Goal: Transaction & Acquisition: Purchase product/service

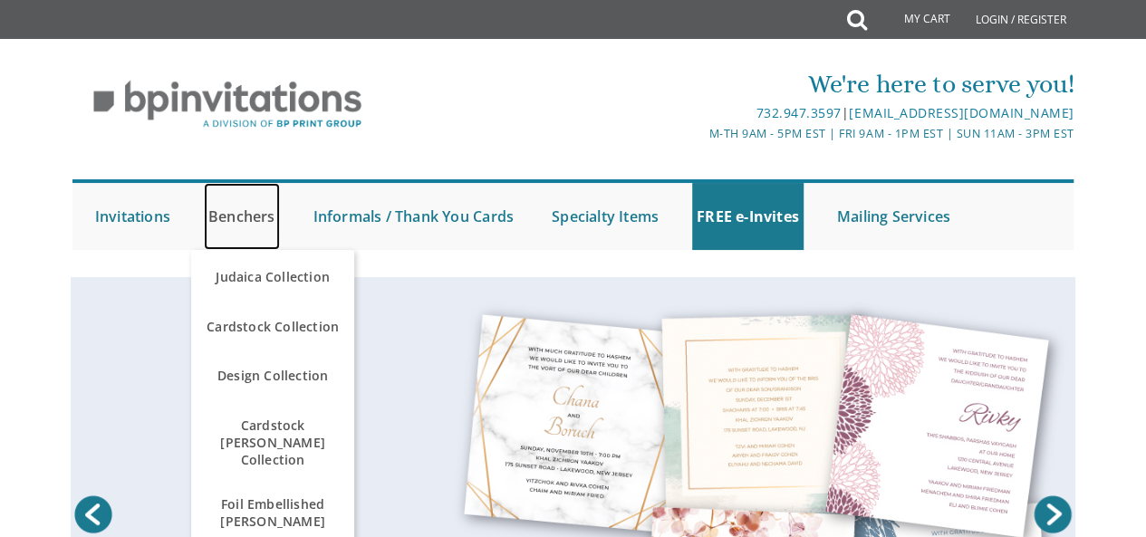
click at [245, 220] on link "Benchers" at bounding box center [242, 216] width 76 height 67
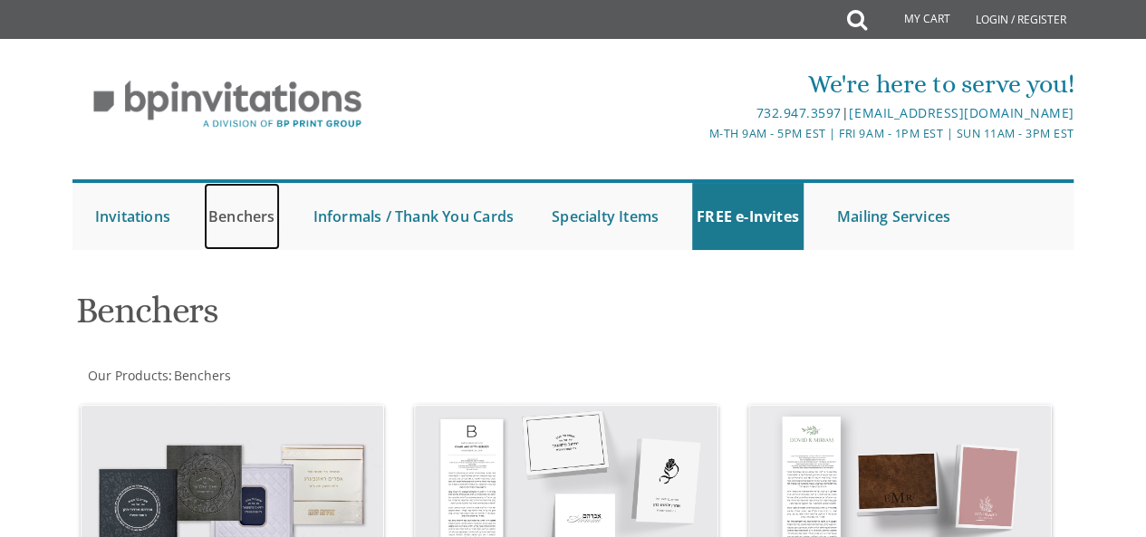
click at [246, 220] on link "Benchers" at bounding box center [242, 216] width 76 height 67
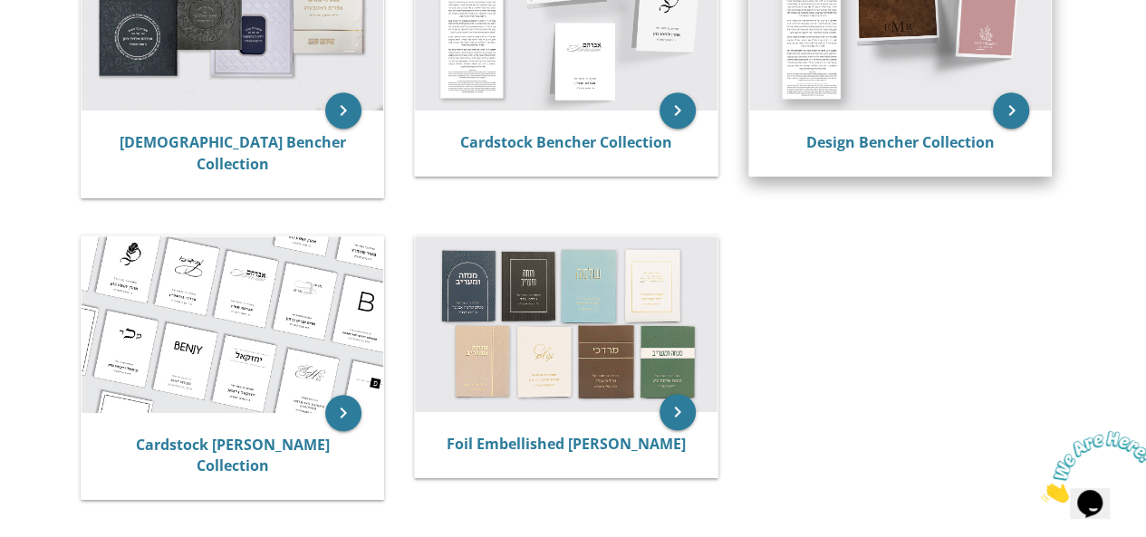
scroll to position [435, 0]
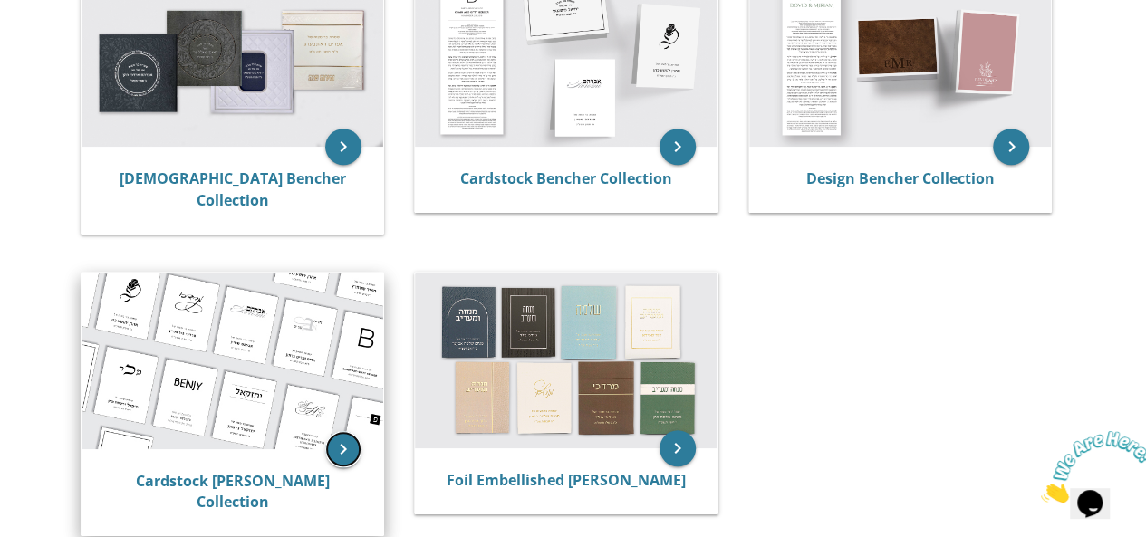
click at [339, 433] on icon "keyboard_arrow_right" at bounding box center [343, 449] width 36 height 36
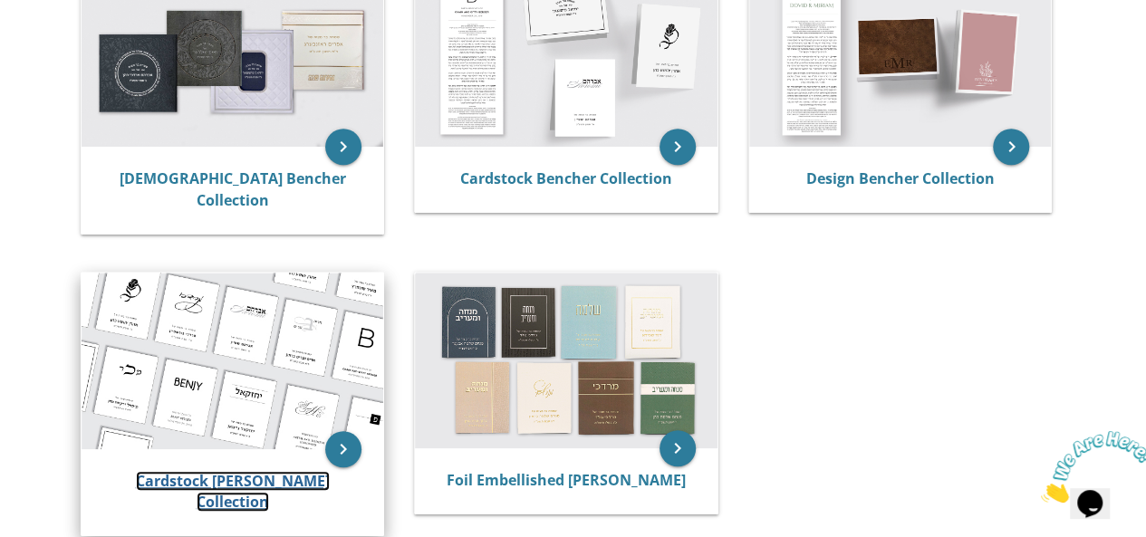
click at [247, 474] on link "Cardstock [PERSON_NAME] Collection" at bounding box center [233, 492] width 194 height 42
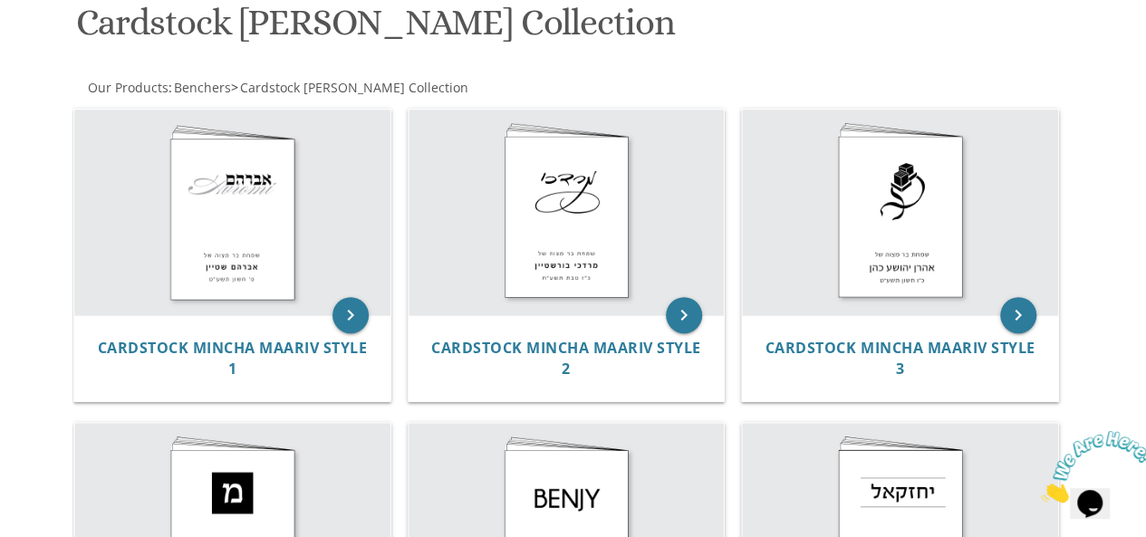
scroll to position [285, 0]
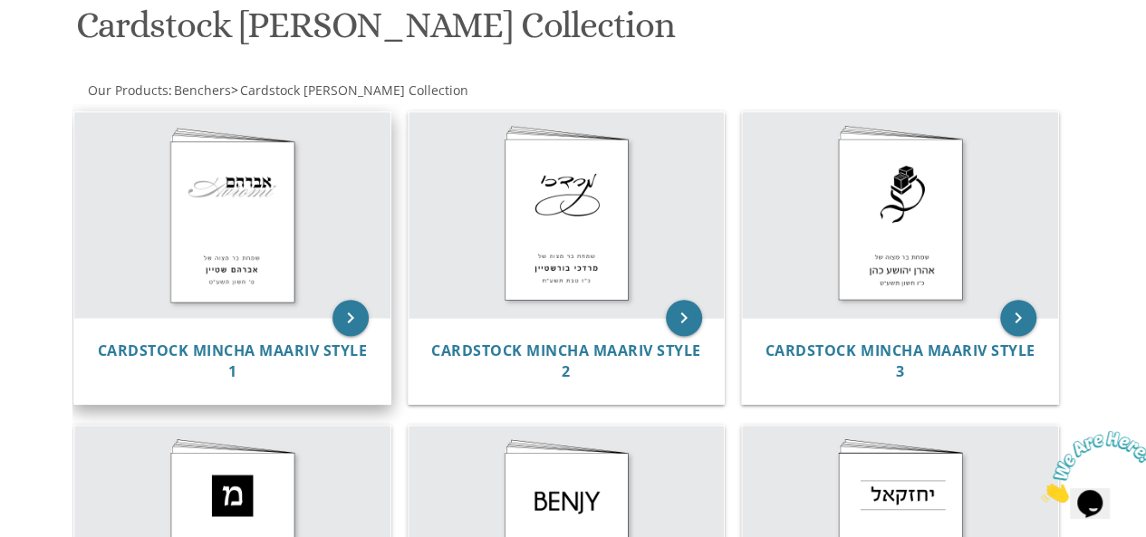
click at [154, 254] on img at bounding box center [232, 215] width 316 height 206
click at [234, 217] on img at bounding box center [232, 215] width 316 height 206
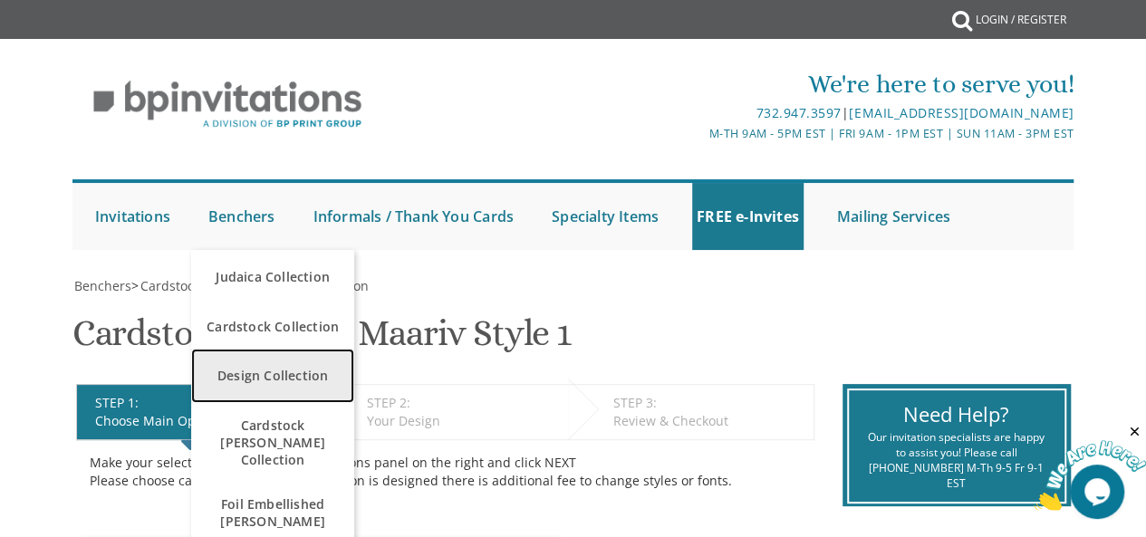
click at [299, 376] on link "Design Collection" at bounding box center [272, 376] width 163 height 54
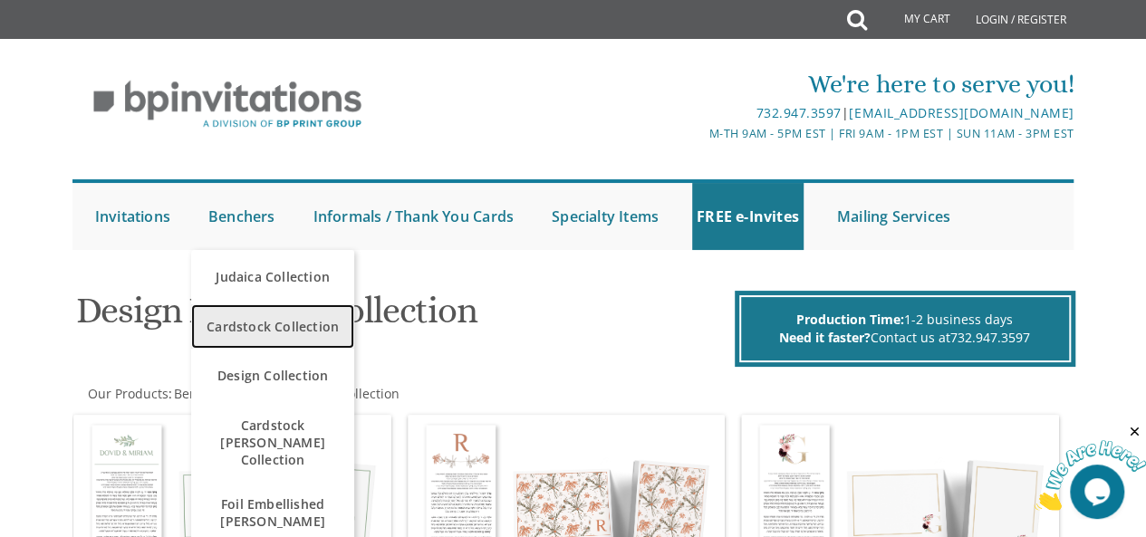
click at [313, 323] on span "Cardstock Collection" at bounding box center [273, 326] width 154 height 35
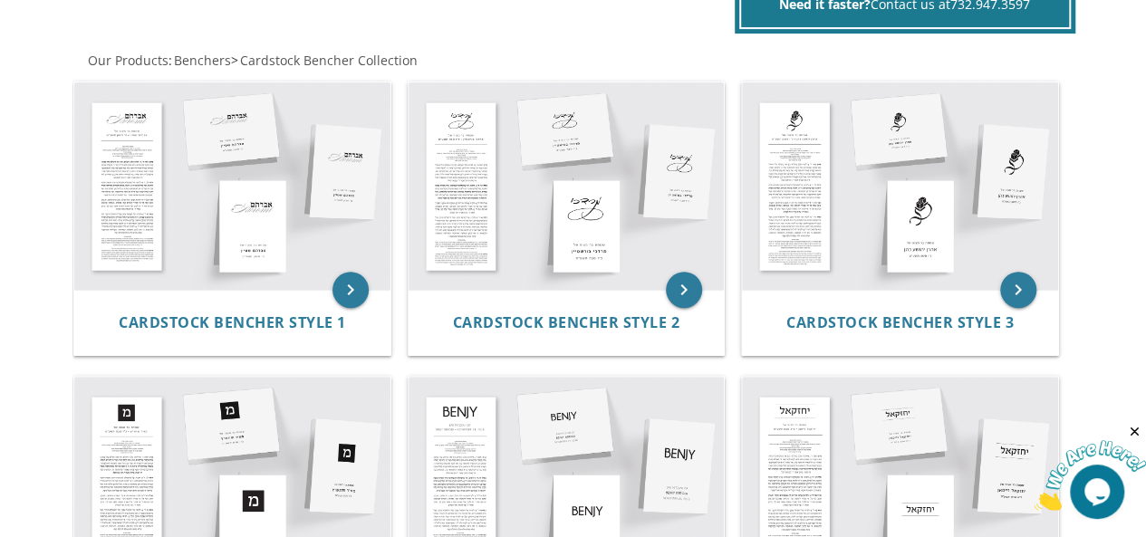
scroll to position [342, 0]
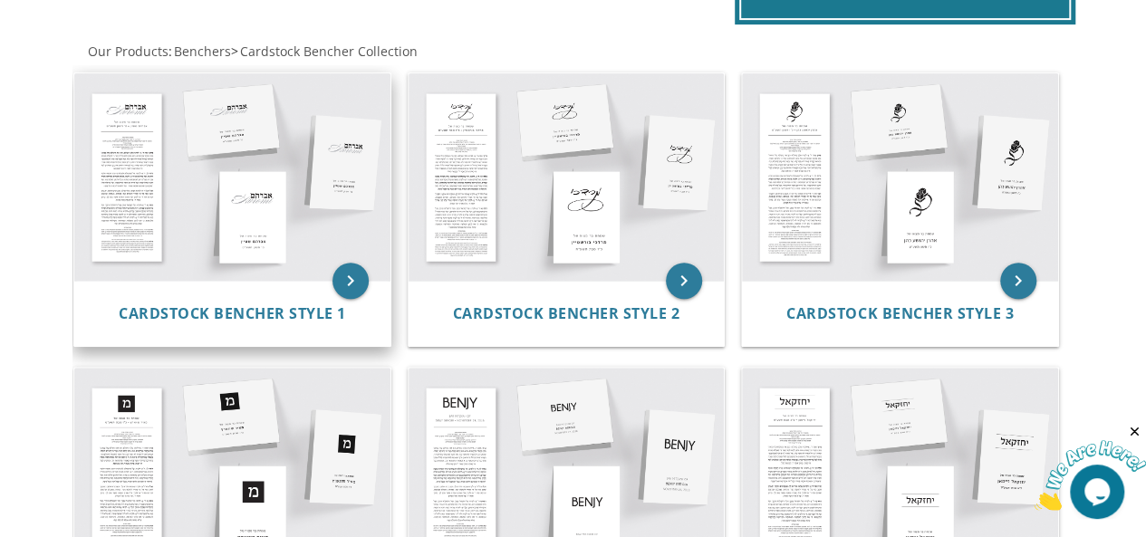
click at [255, 198] on img at bounding box center [232, 176] width 316 height 207
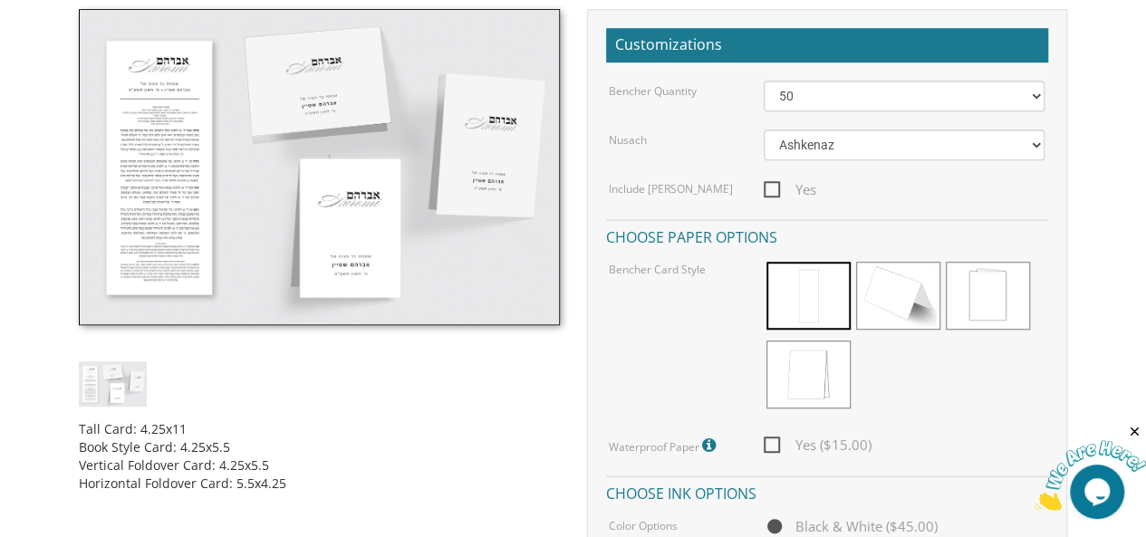
scroll to position [535, 0]
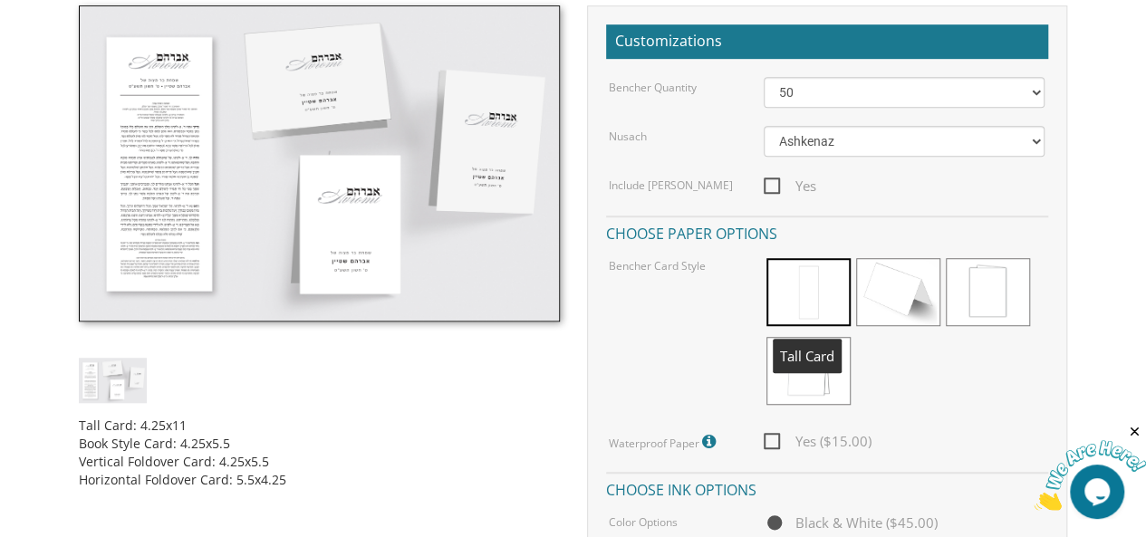
click at [823, 288] on span at bounding box center [808, 292] width 84 height 68
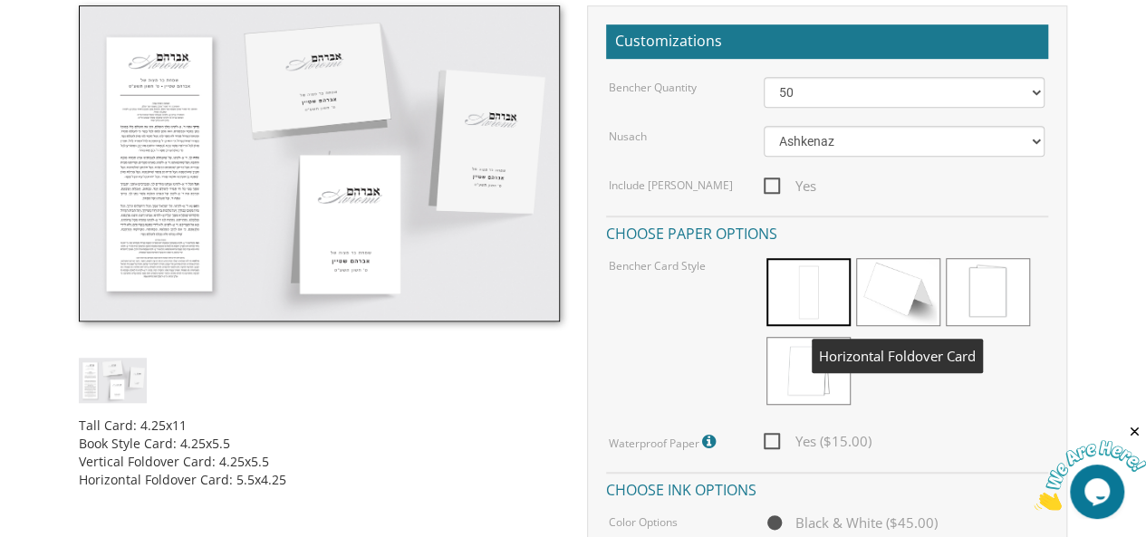
click at [892, 287] on span at bounding box center [898, 292] width 84 height 68
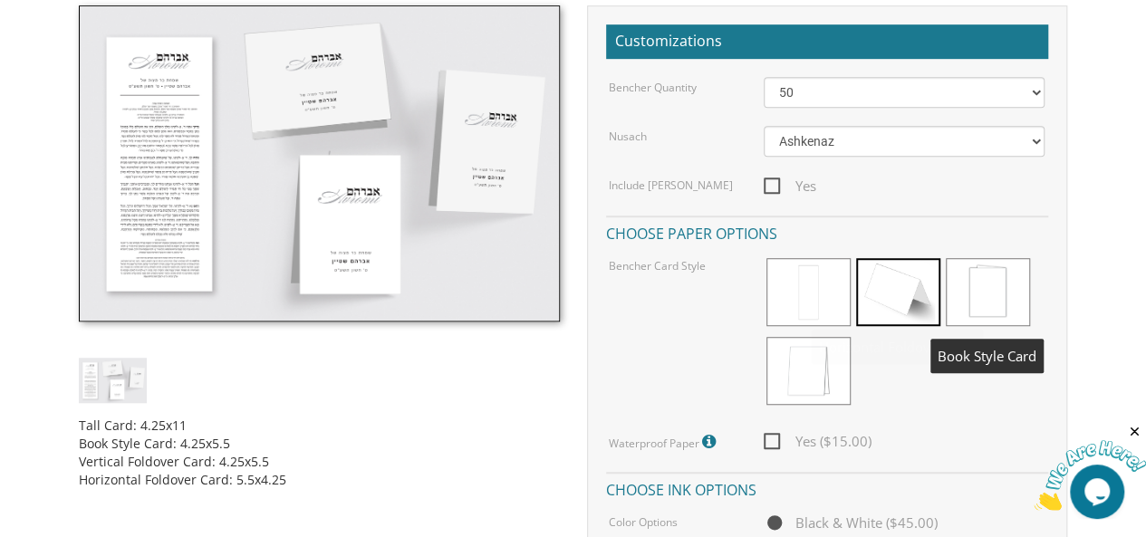
click at [1009, 285] on span at bounding box center [988, 292] width 84 height 68
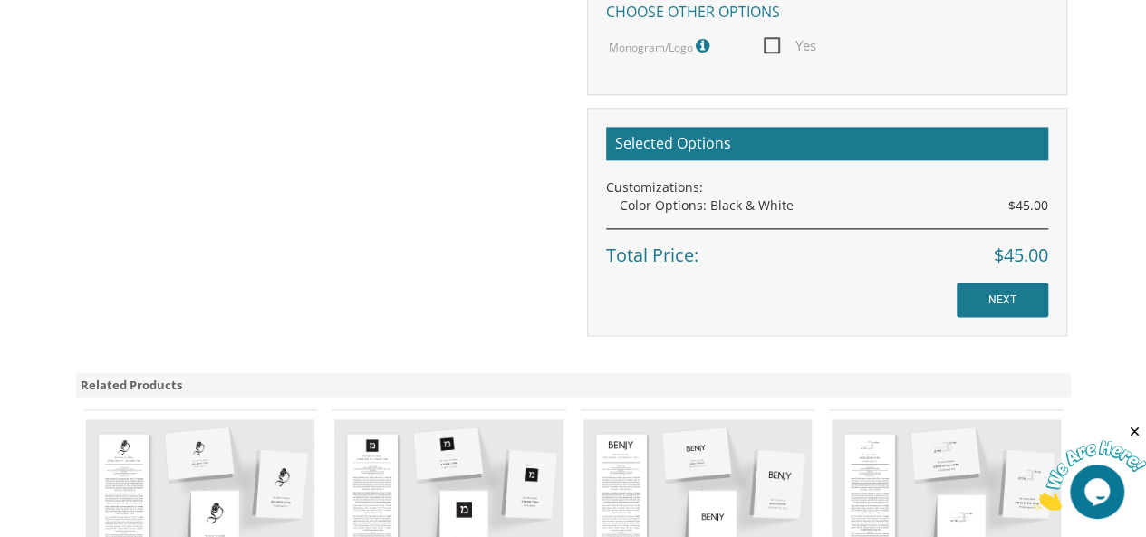
scroll to position [1111, 0]
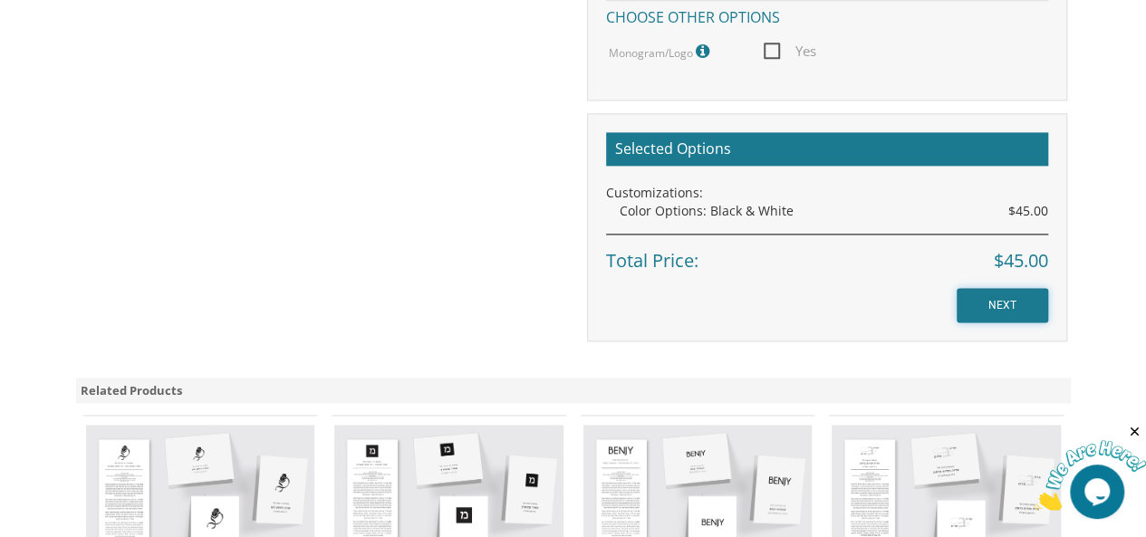
click at [1013, 301] on input "NEXT" at bounding box center [1003, 305] width 92 height 34
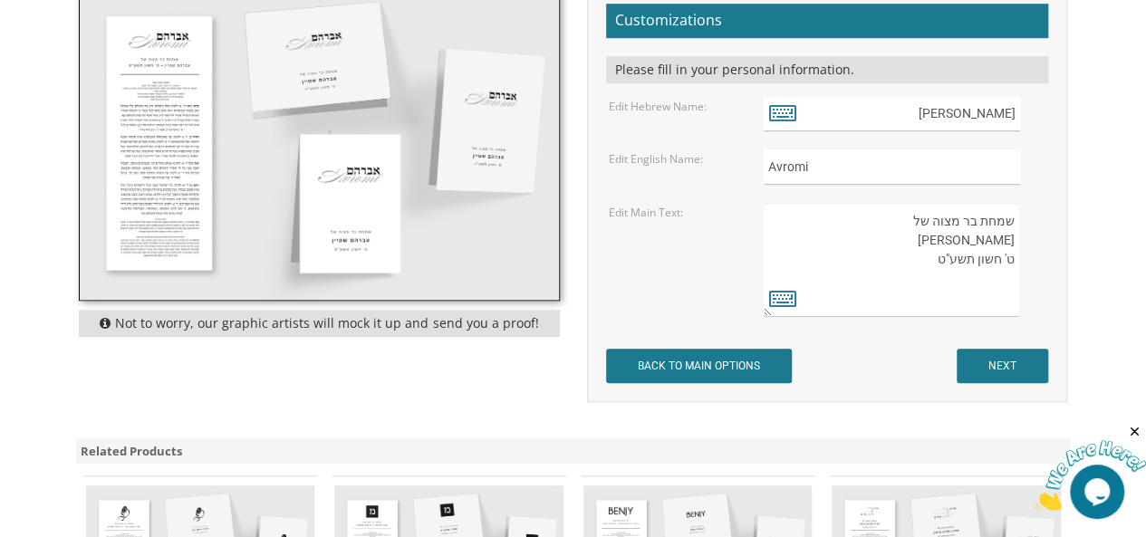
scroll to position [578, 0]
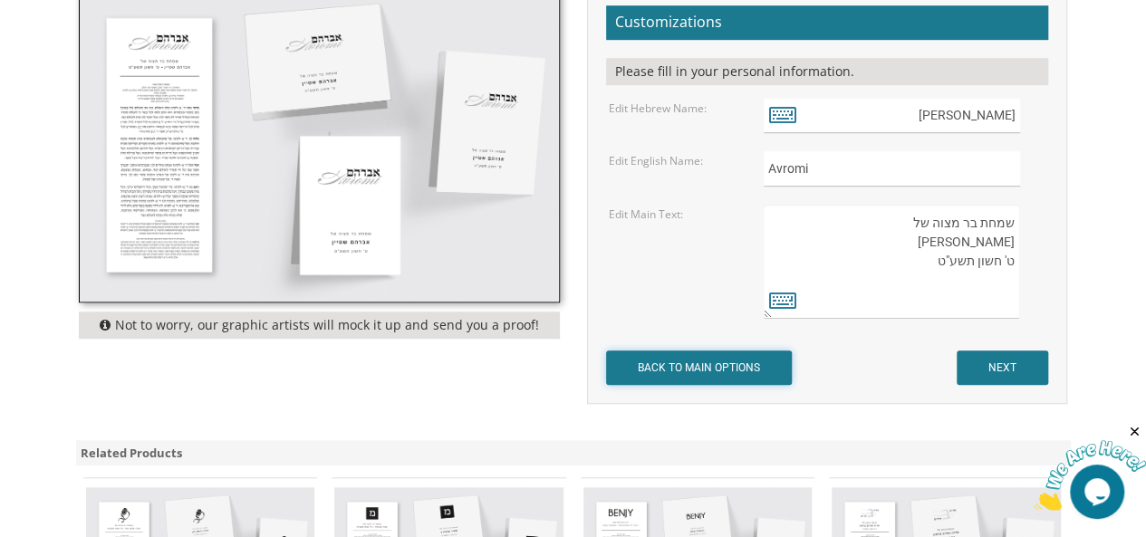
click at [738, 366] on input "BACK TO MAIN OPTIONS" at bounding box center [699, 368] width 186 height 34
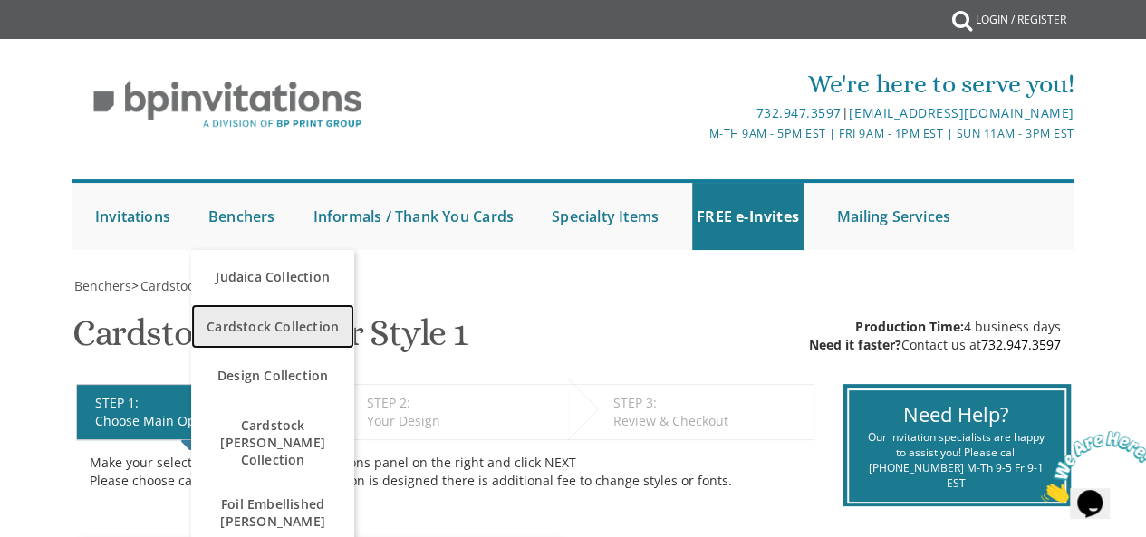
click at [268, 333] on span "Cardstock Collection" at bounding box center [273, 326] width 154 height 35
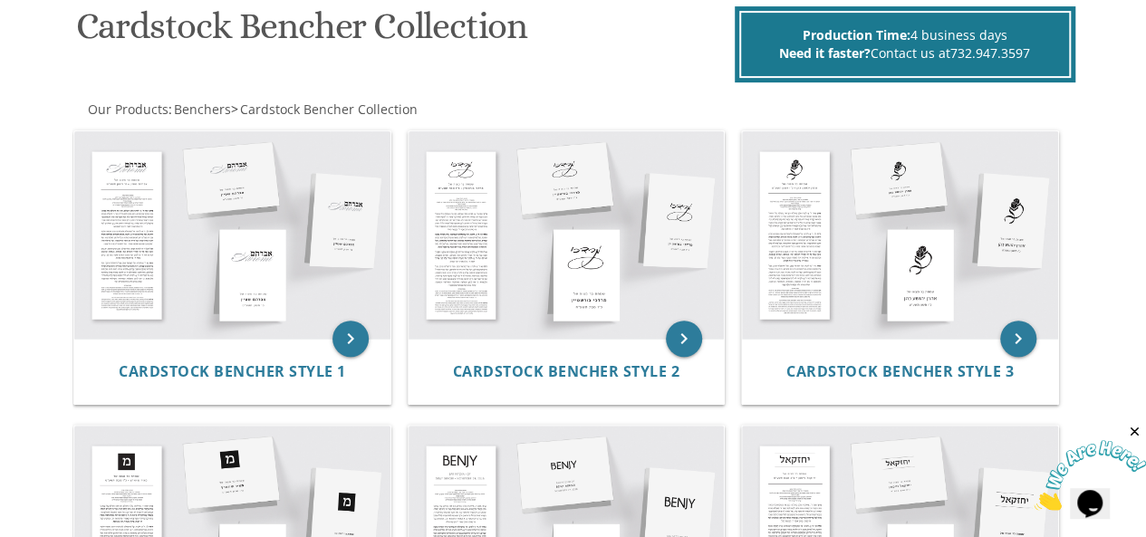
scroll to position [294, 0]
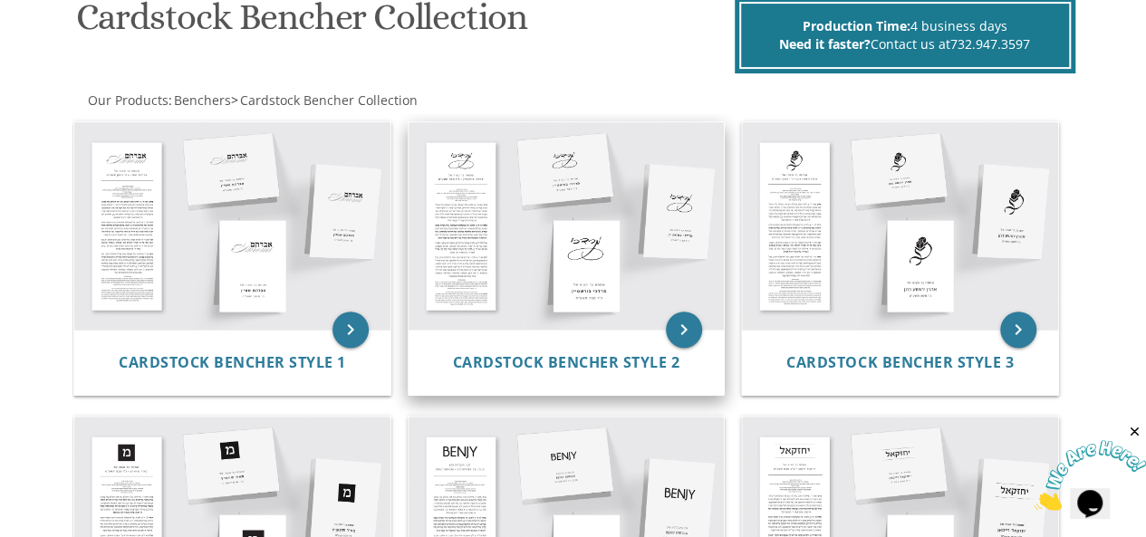
click at [610, 299] on img at bounding box center [567, 225] width 316 height 207
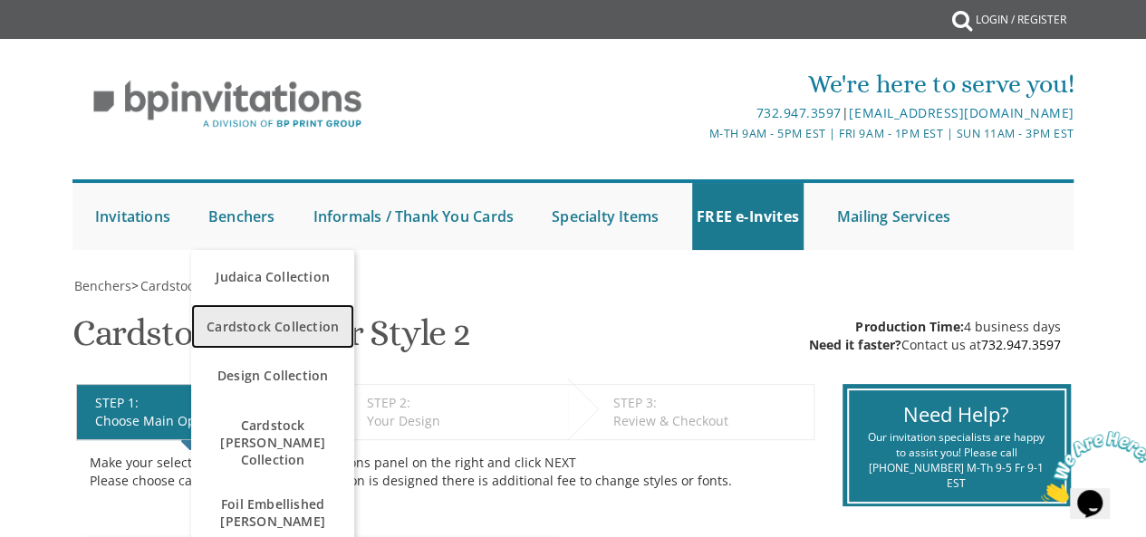
click at [269, 325] on span "Cardstock Collection" at bounding box center [273, 326] width 154 height 35
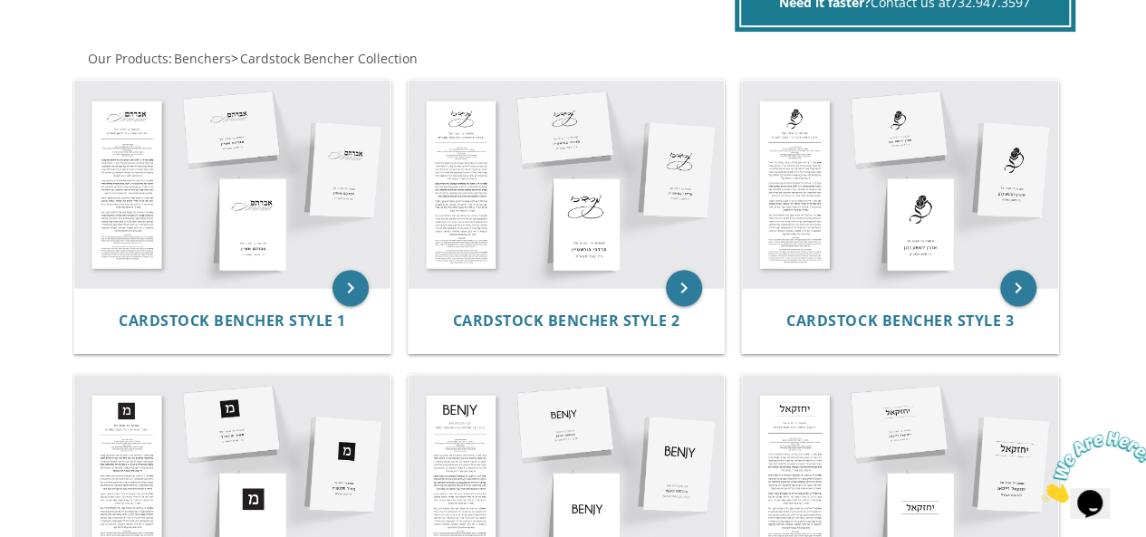
scroll to position [291, 0]
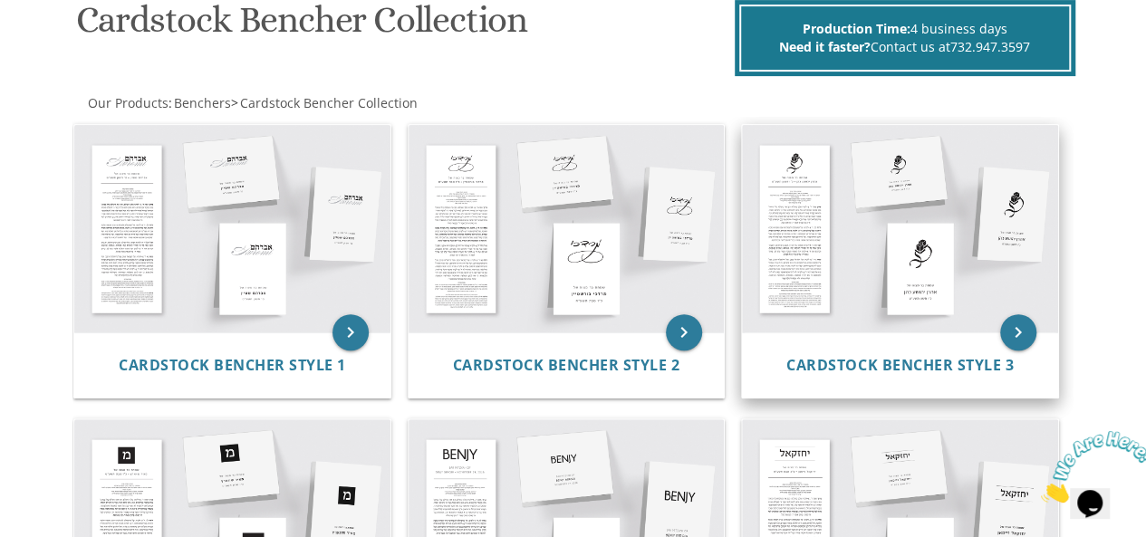
click at [913, 301] on img at bounding box center [900, 228] width 316 height 207
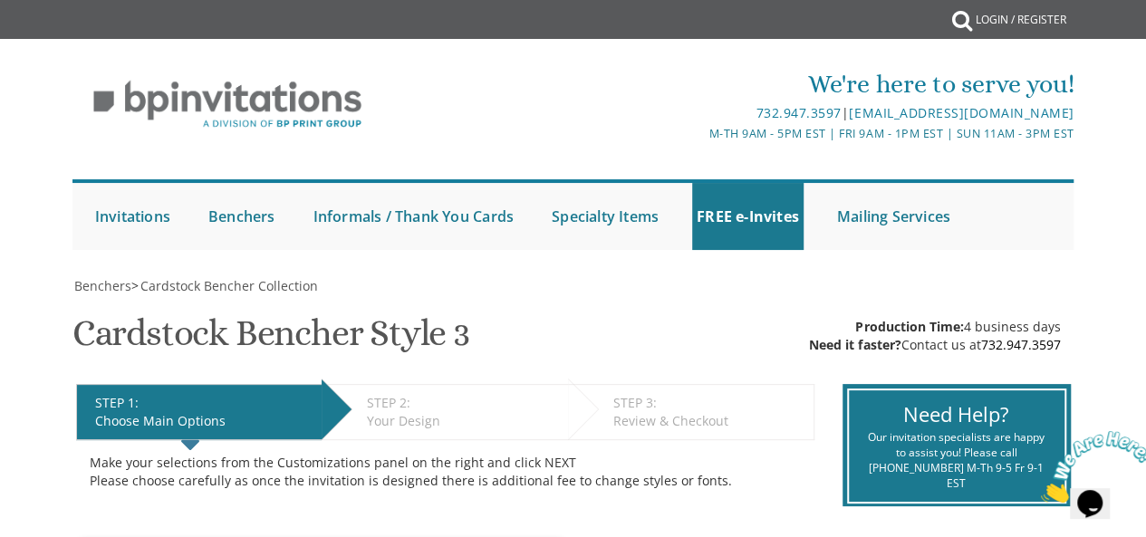
drag, startPoint x: 1142, startPoint y: 49, endPoint x: 1142, endPoint y: 142, distance: 93.3
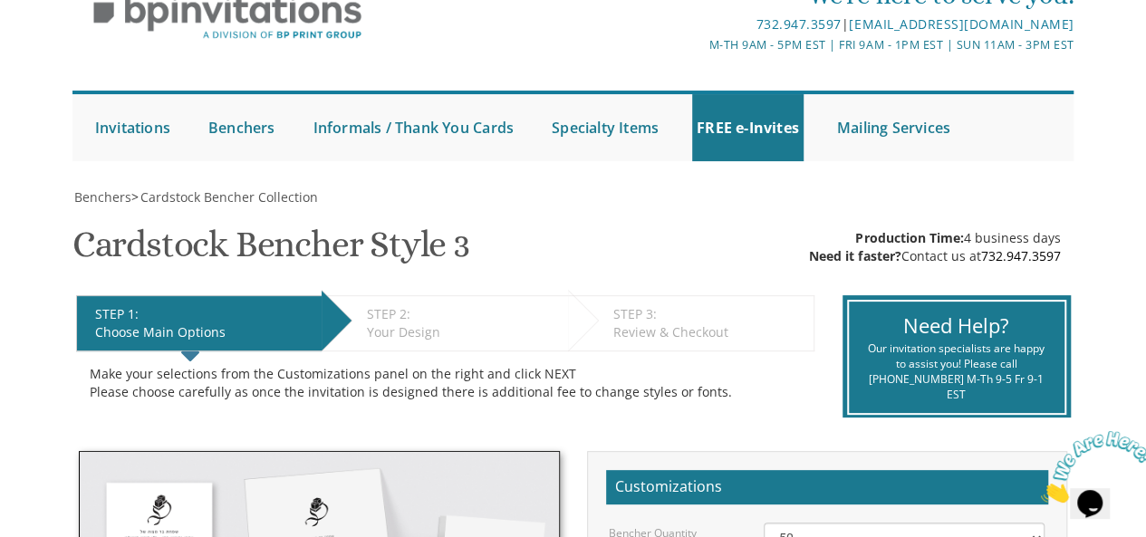
scroll to position [87, 0]
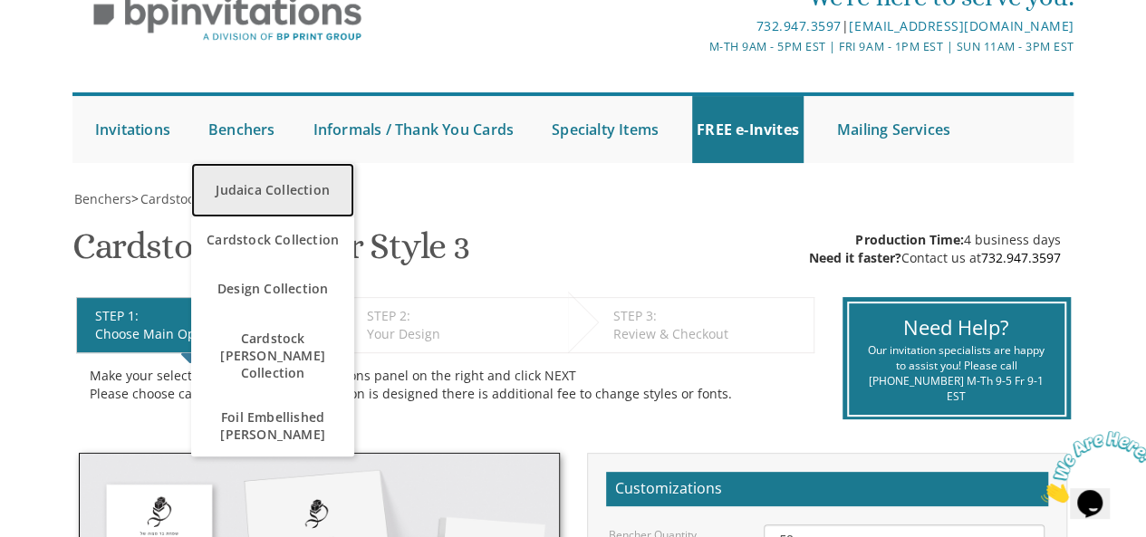
click at [276, 198] on link "Judaica Collection" at bounding box center [272, 190] width 163 height 54
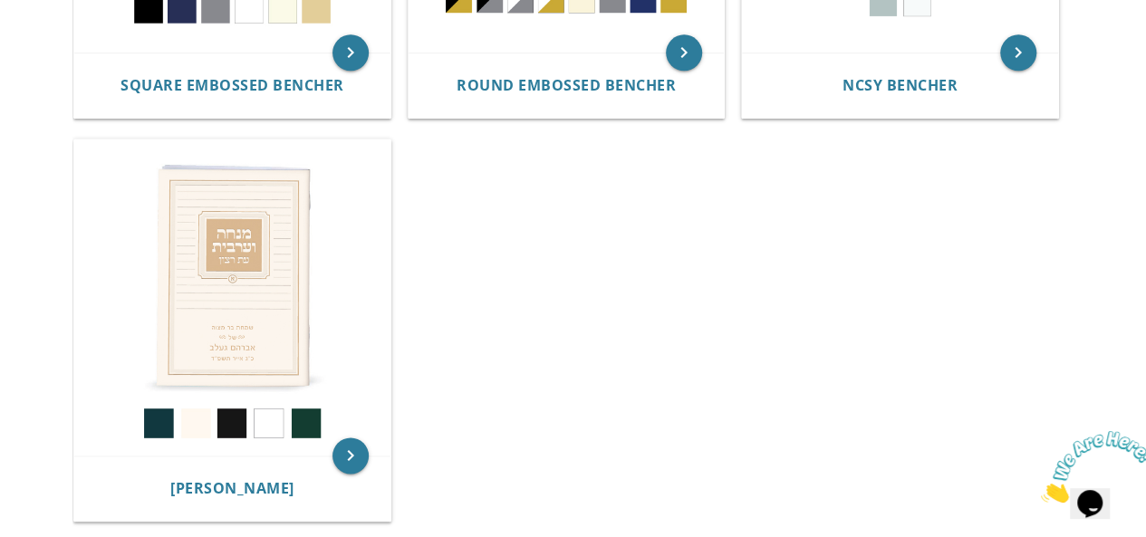
scroll to position [1098, 0]
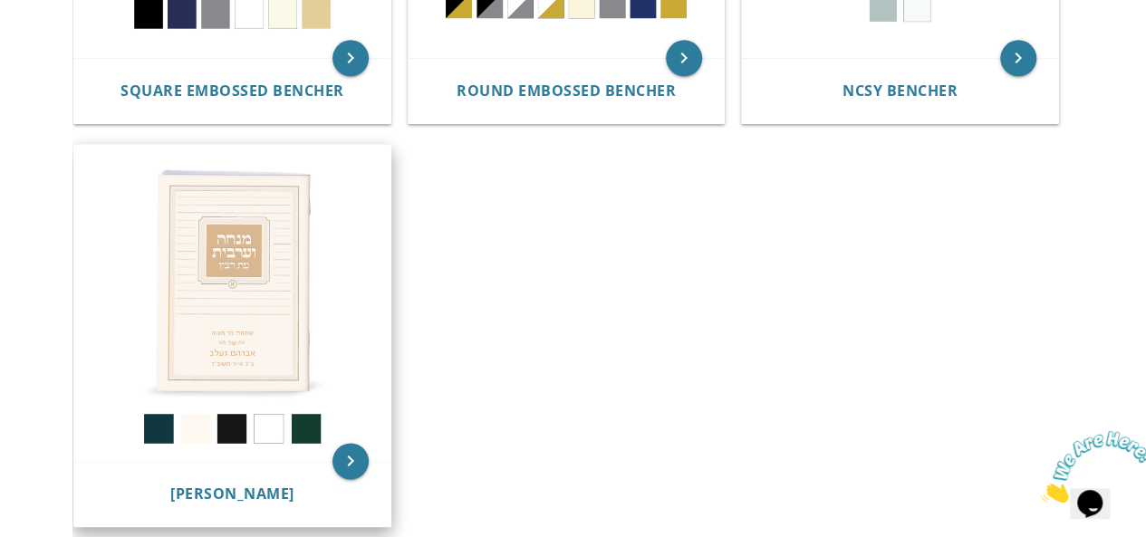
click at [236, 266] on img at bounding box center [232, 303] width 316 height 316
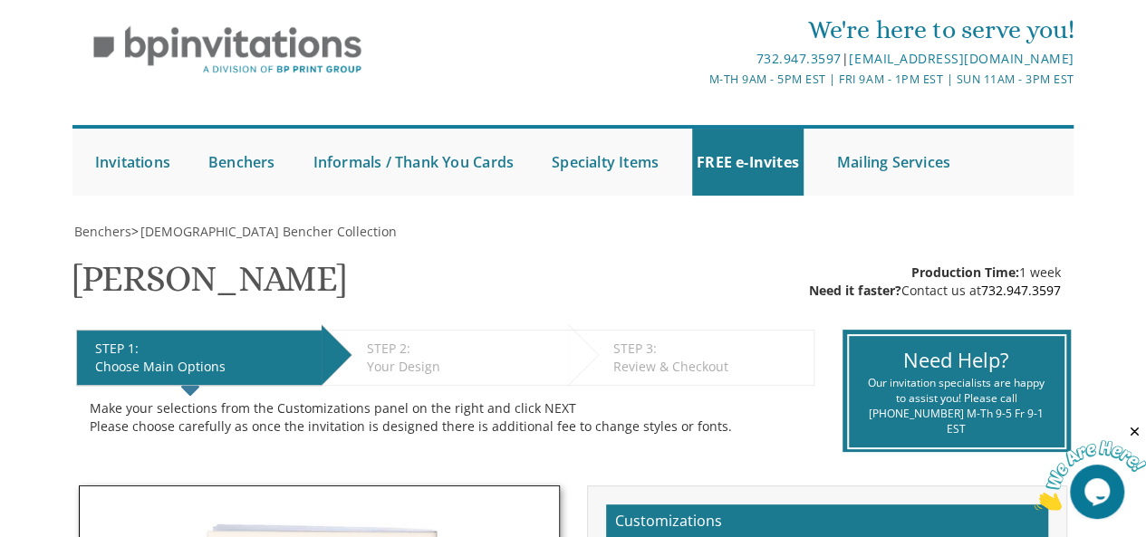
scroll to position [53, 0]
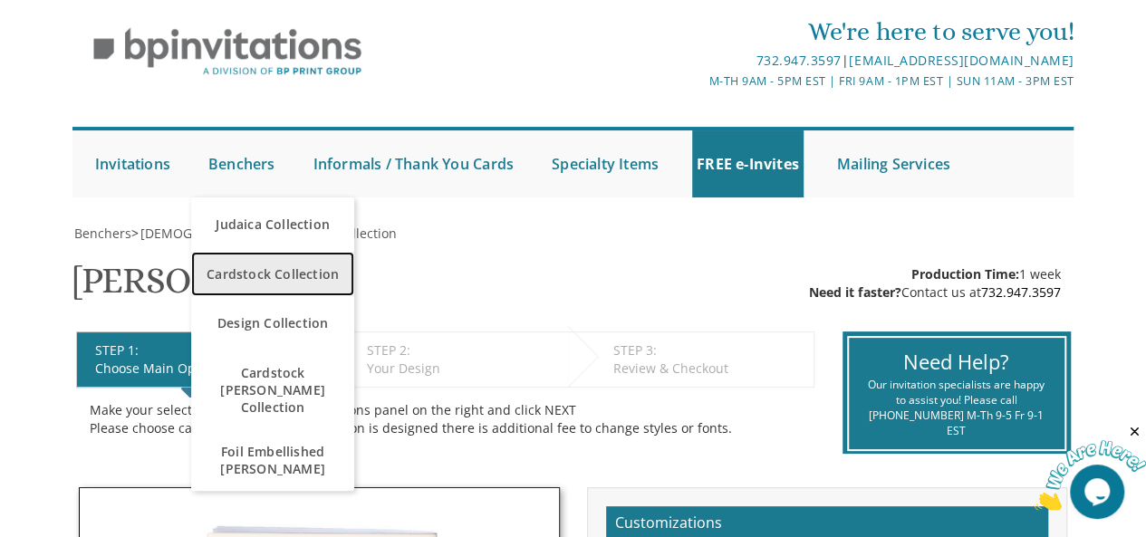
click at [308, 280] on span "Cardstock Collection" at bounding box center [273, 273] width 154 height 35
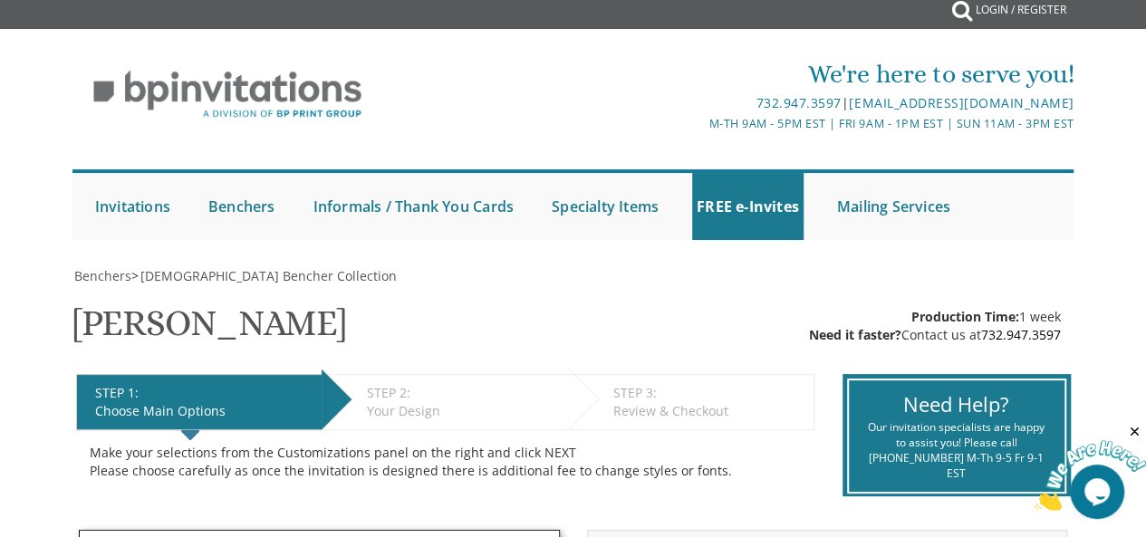
scroll to position [0, 0]
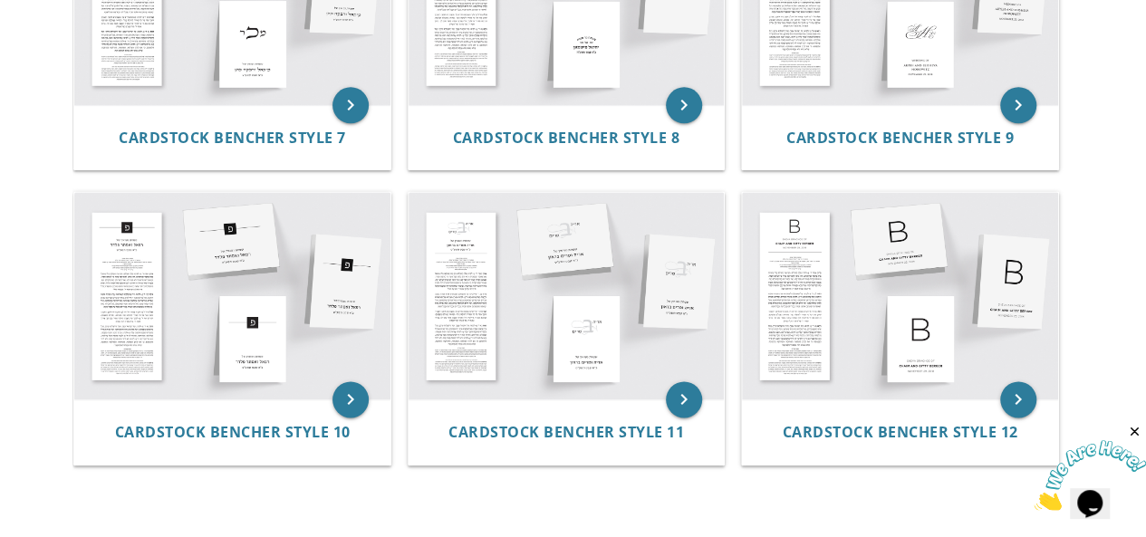
scroll to position [1110, 0]
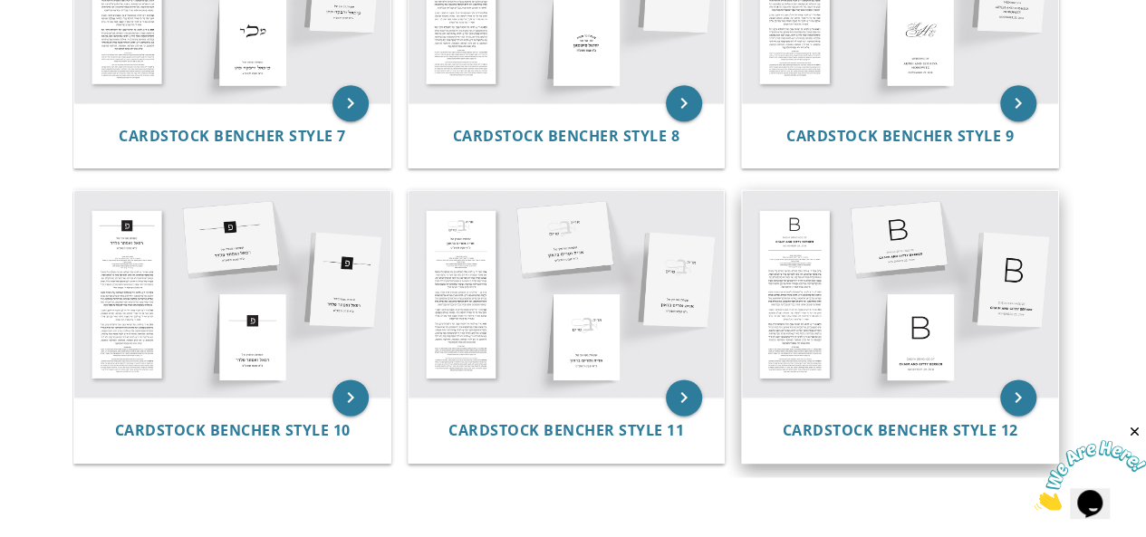
click at [948, 329] on img at bounding box center [900, 293] width 316 height 207
click at [1030, 401] on icon "keyboard_arrow_right" at bounding box center [1018, 398] width 36 height 36
click at [958, 436] on span "Cardstock Bencher Style 12" at bounding box center [901, 430] width 236 height 20
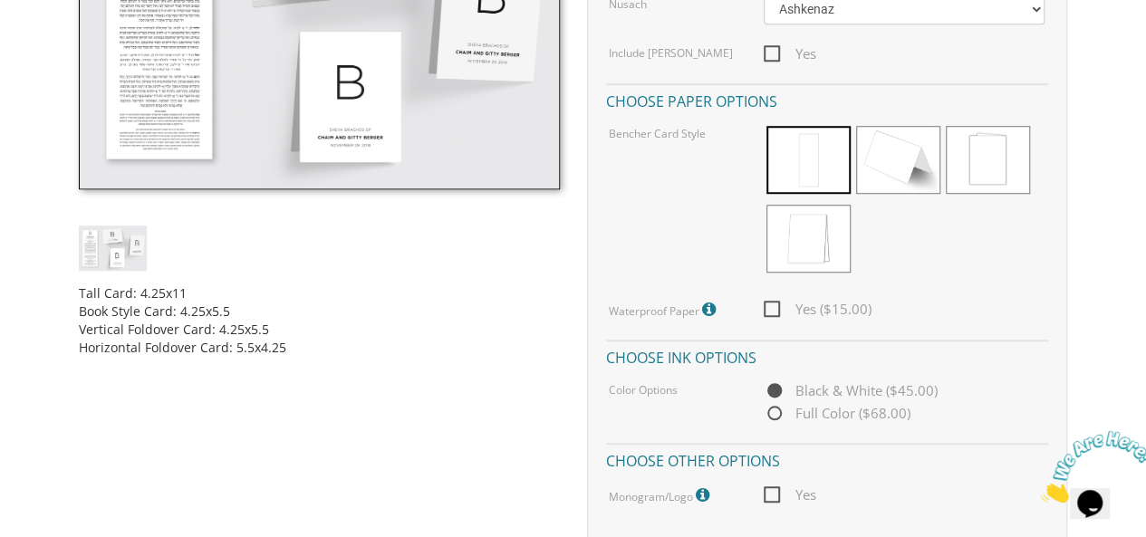
scroll to position [672, 0]
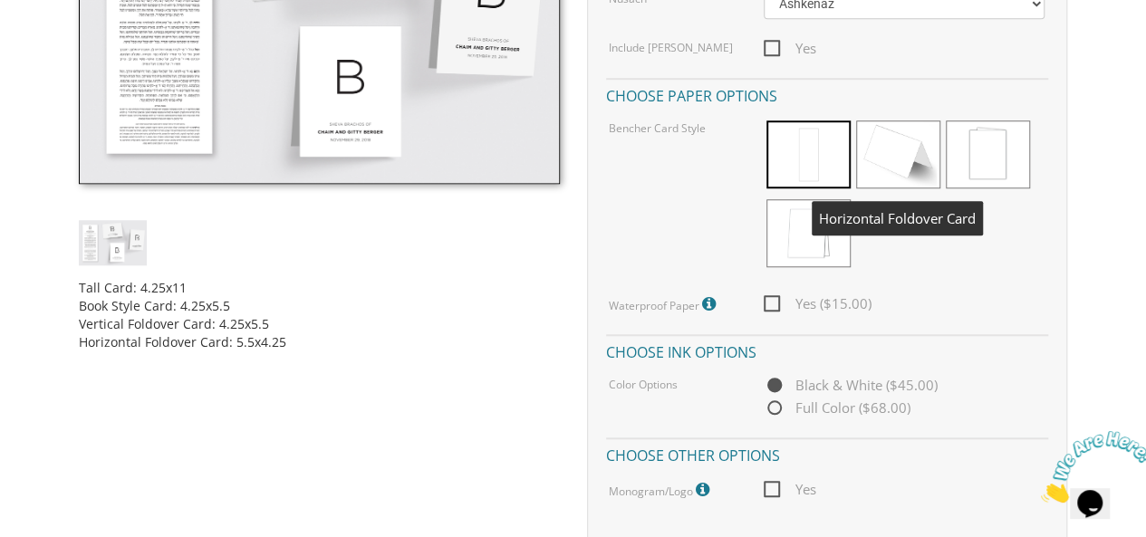
click at [901, 150] on span at bounding box center [898, 155] width 84 height 68
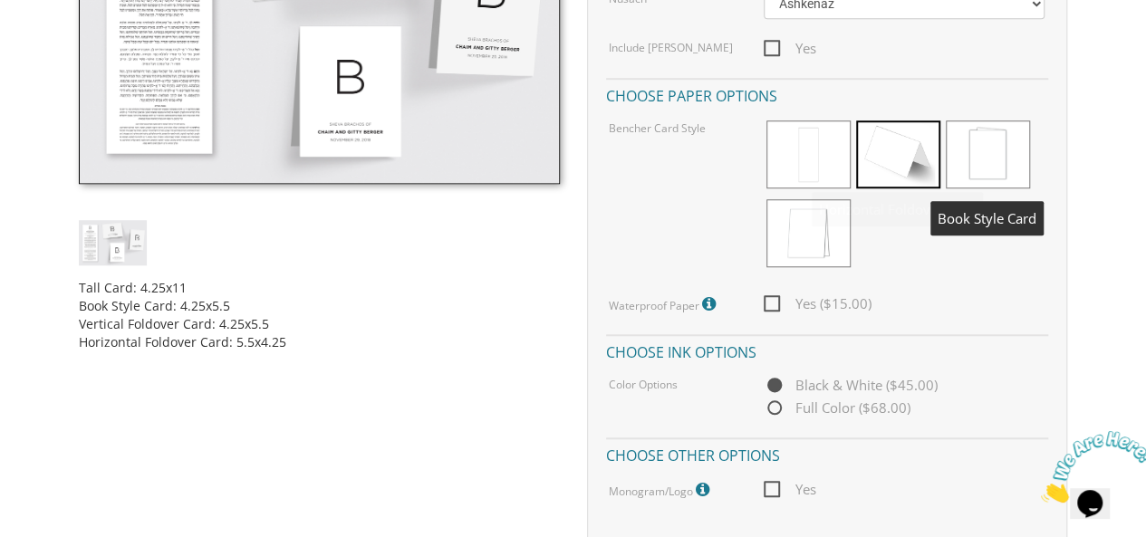
click at [980, 139] on span at bounding box center [988, 155] width 84 height 68
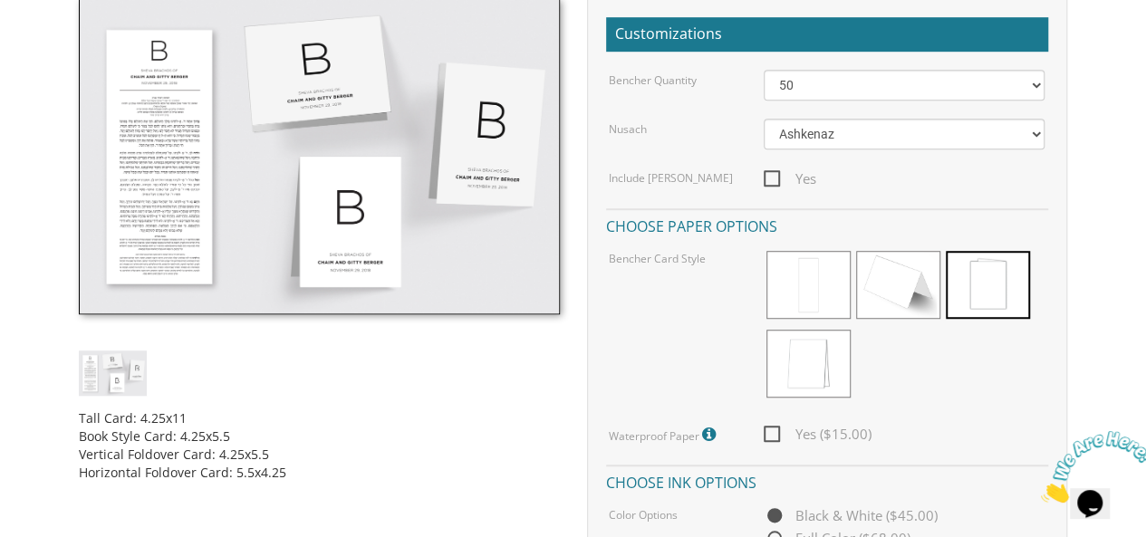
scroll to position [536, 0]
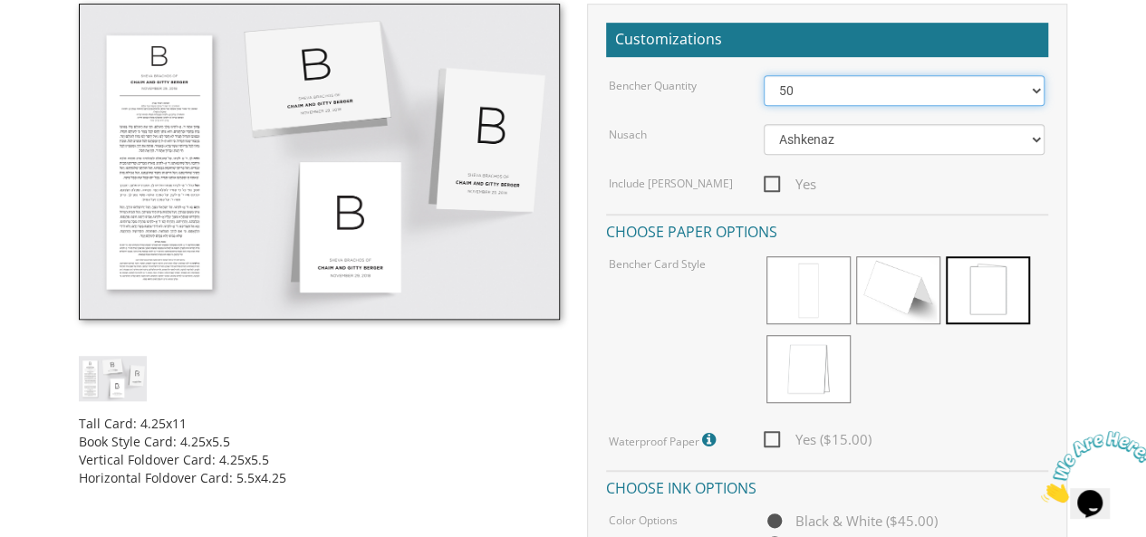
click at [1030, 86] on select "50 60 70 80 90 100 125 150 175 200 225 250 275 300 325 350 375 400 425 450 475 …" at bounding box center [905, 90] width 282 height 31
click at [764, 75] on select "50 60 70 80 90 100 125 150 175 200 225 250 275 300 325 350 375 400 425 450 475 …" at bounding box center [905, 90] width 282 height 31
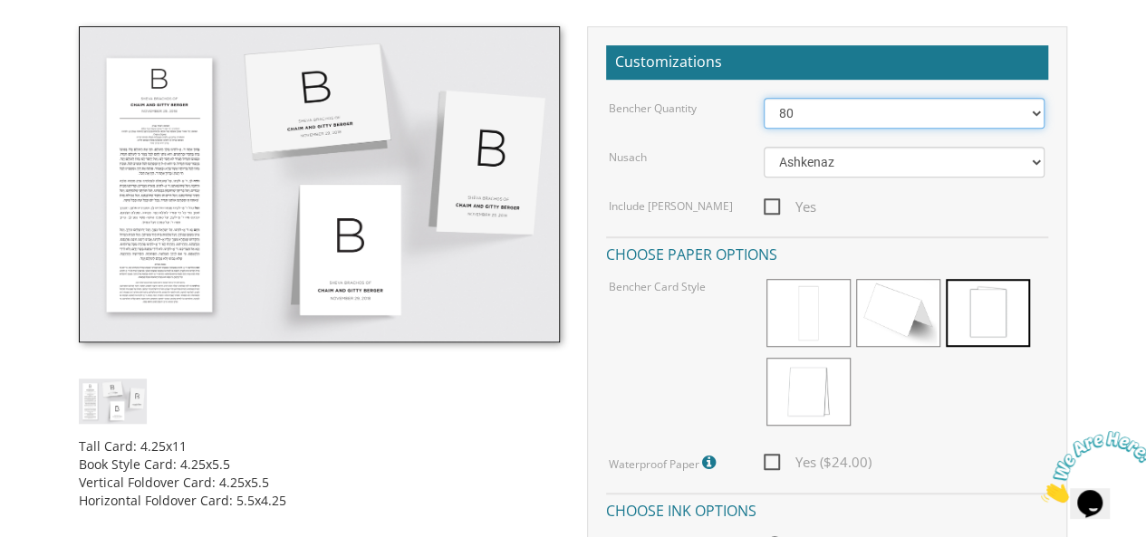
scroll to position [423, 0]
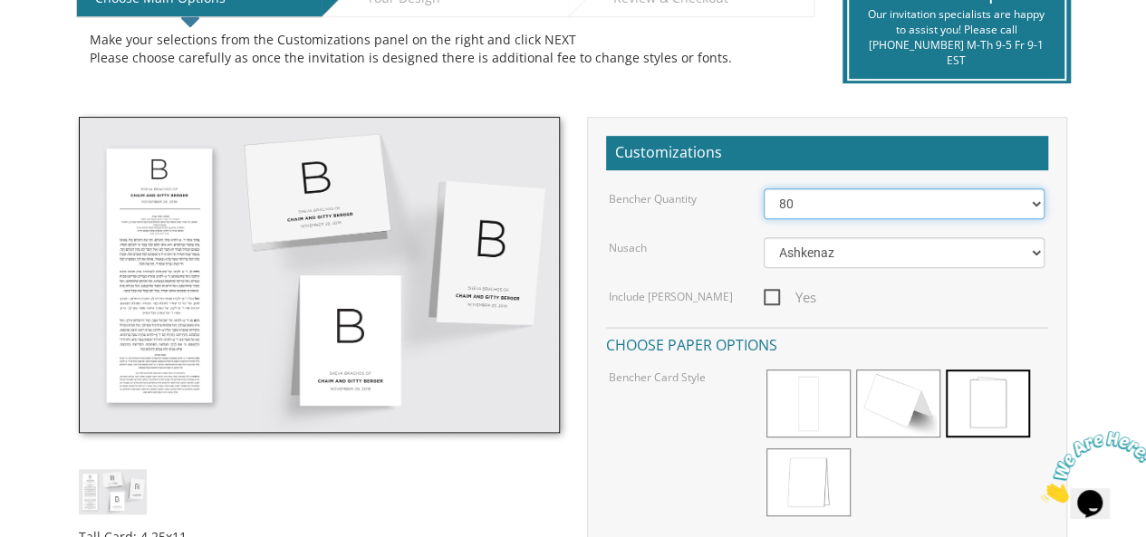
click at [1036, 202] on select "50 60 70 80 90 100 125 150 175 200 225 250 275 300 325 350 375 400 425 450 475 …" at bounding box center [905, 203] width 282 height 31
select select "100"
click at [764, 188] on select "50 60 70 80 90 100 125 150 175 200 225 250 275 300 325 350 375 400 425 450 475 …" at bounding box center [905, 203] width 282 height 31
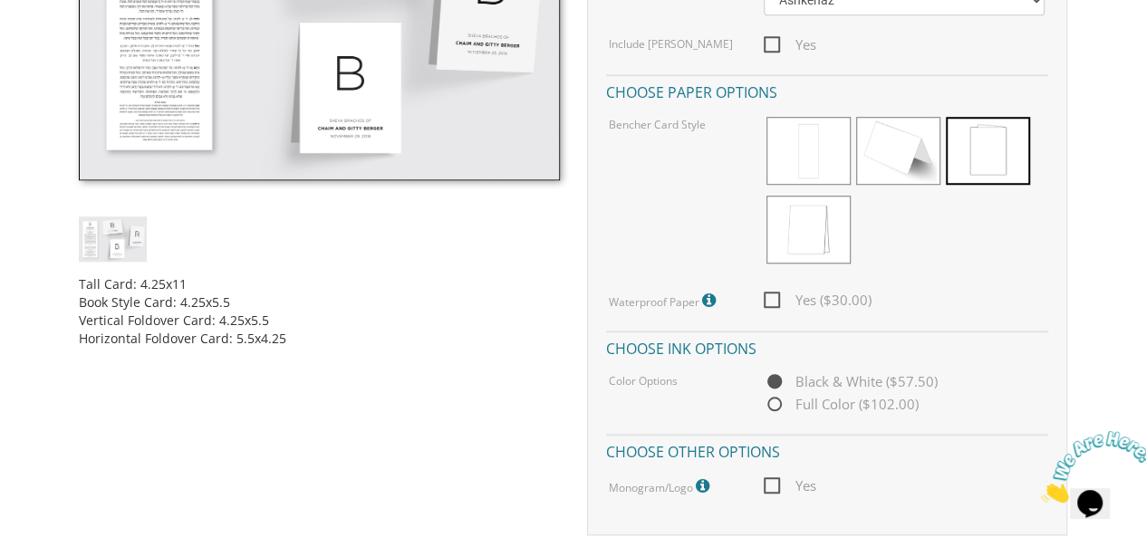
scroll to position [581, 0]
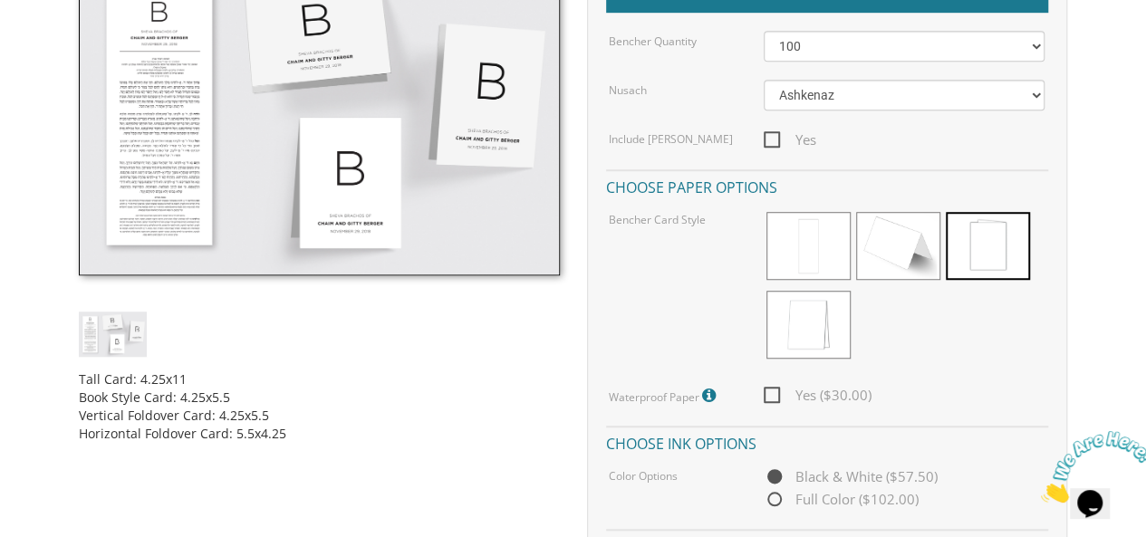
click at [769, 394] on span "Yes ($30.00)" at bounding box center [818, 395] width 108 height 23
click at [769, 394] on input "Yes ($30.00)" at bounding box center [770, 394] width 12 height 12
checkbox input "true"
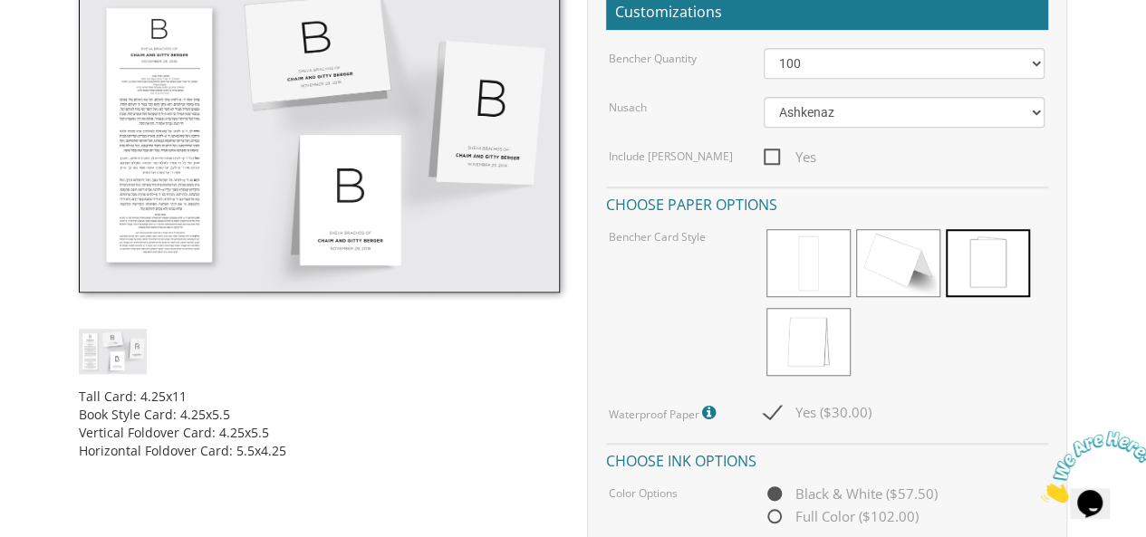
scroll to position [549, 0]
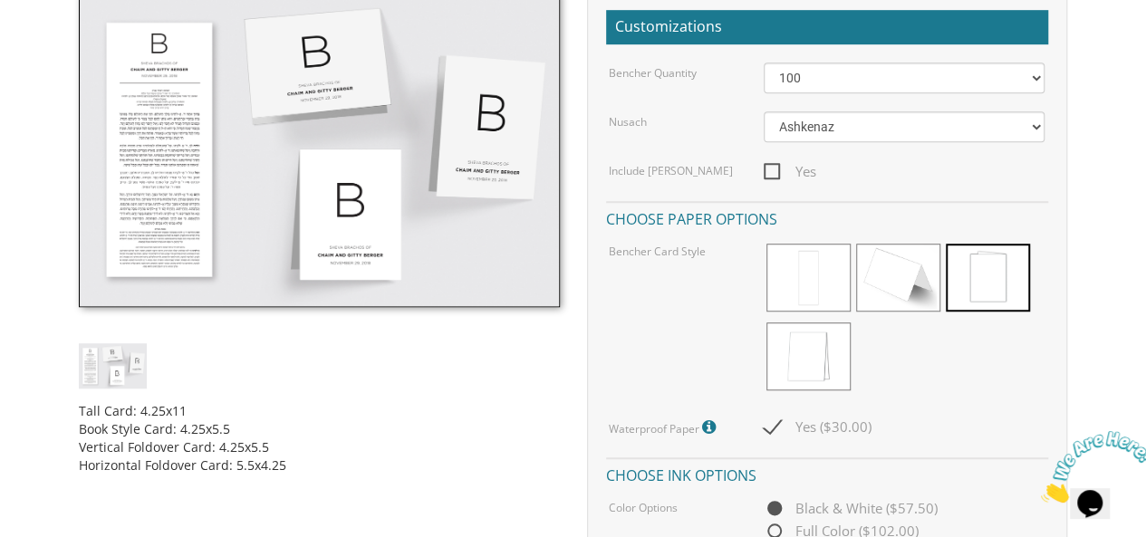
click at [709, 424] on icon at bounding box center [711, 427] width 18 height 16
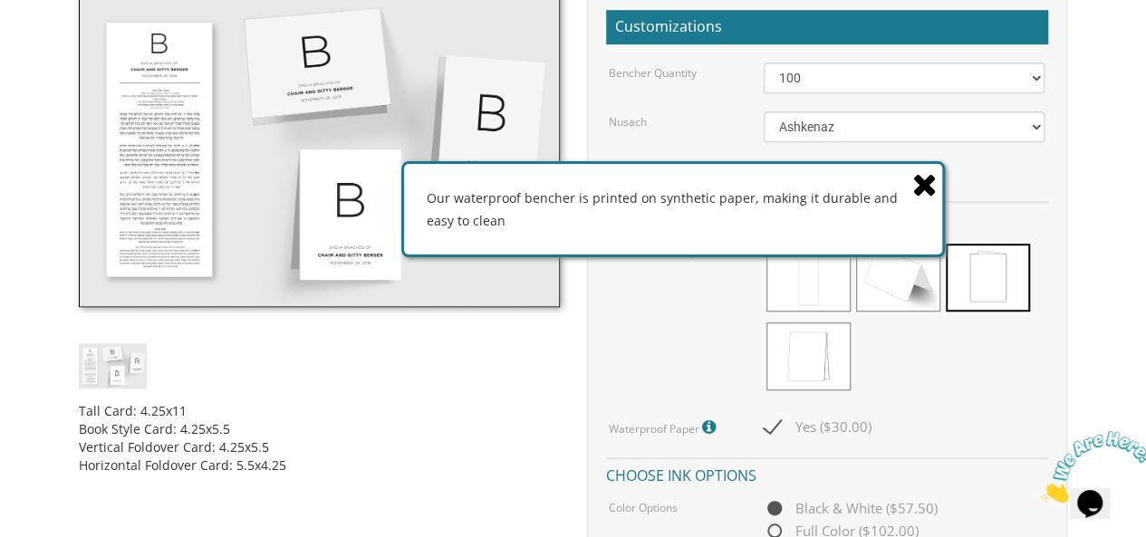
click at [922, 188] on icon at bounding box center [924, 185] width 25 height 32
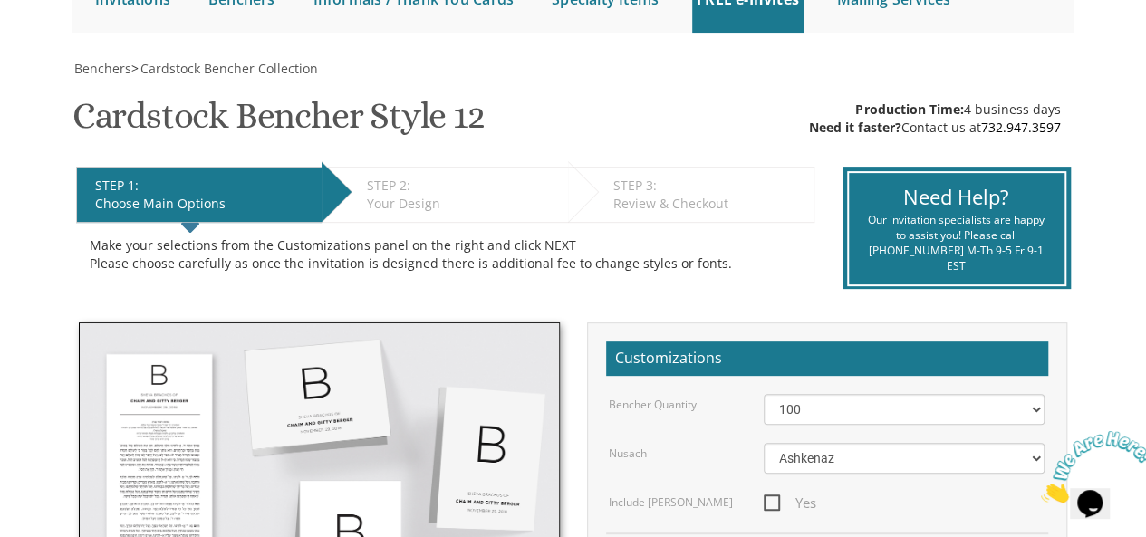
scroll to position [192, 0]
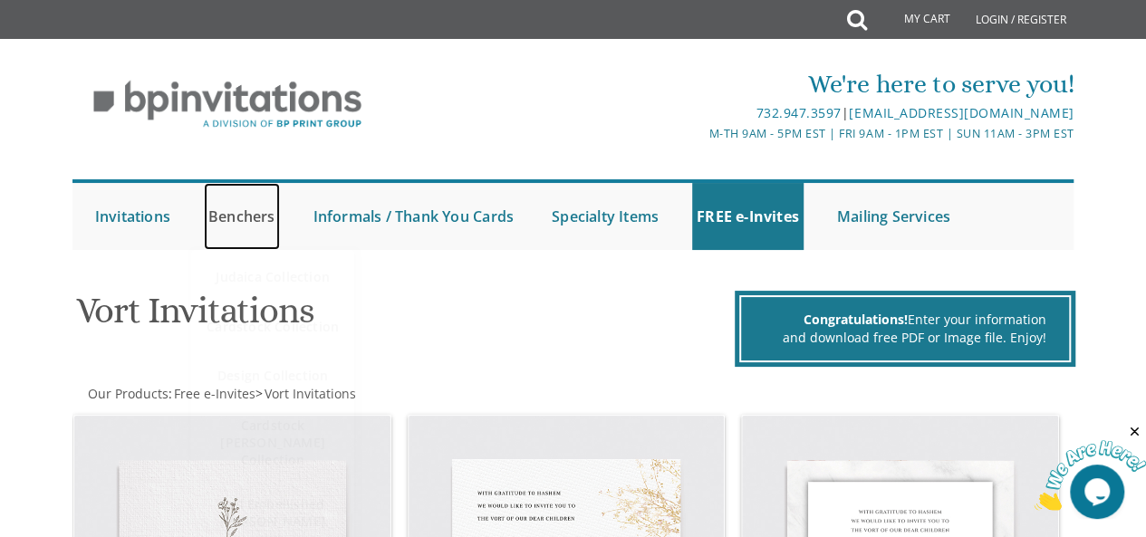
click at [223, 218] on link "Benchers" at bounding box center [242, 216] width 76 height 67
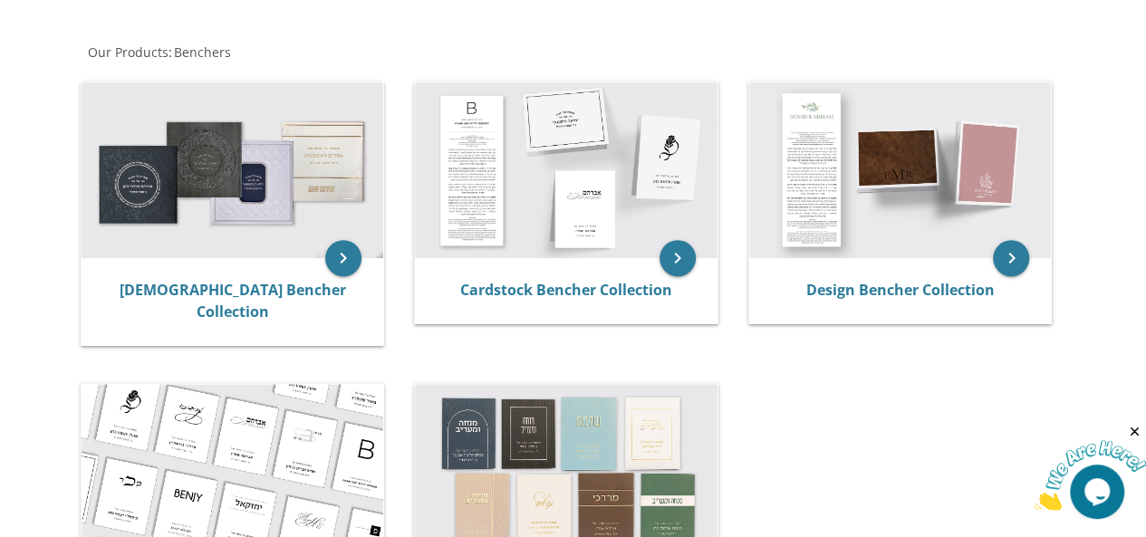
scroll to position [308, 0]
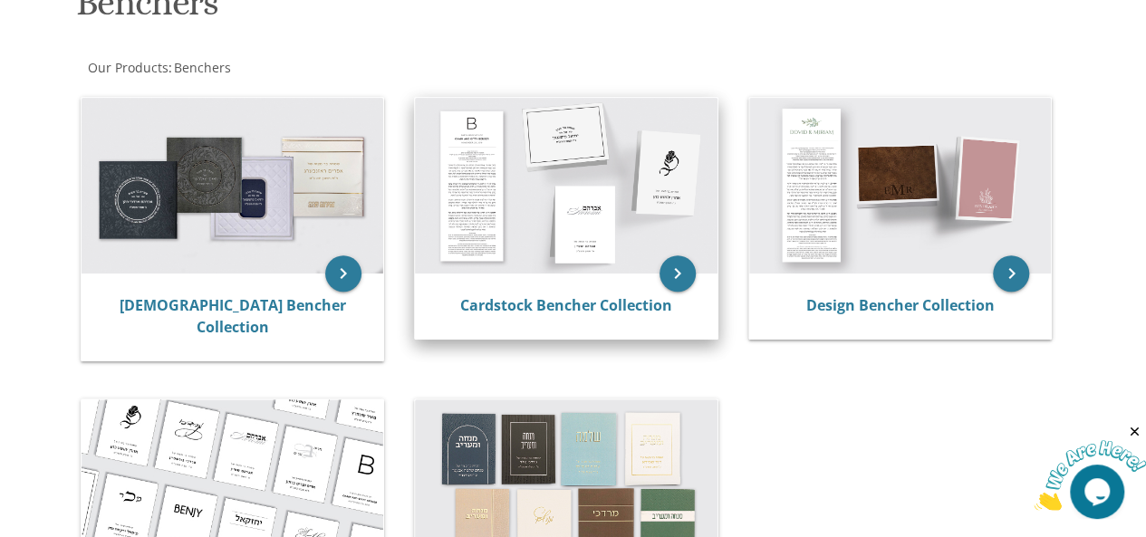
click at [562, 207] on img at bounding box center [566, 186] width 303 height 177
click at [605, 304] on link "Cardstock Bencher Collection" at bounding box center [566, 305] width 212 height 20
click at [610, 304] on link "Cardstock Bencher Collection" at bounding box center [566, 305] width 212 height 20
click at [670, 269] on icon "keyboard_arrow_right" at bounding box center [678, 273] width 36 height 36
click at [607, 305] on link "Cardstock Bencher Collection" at bounding box center [566, 305] width 212 height 20
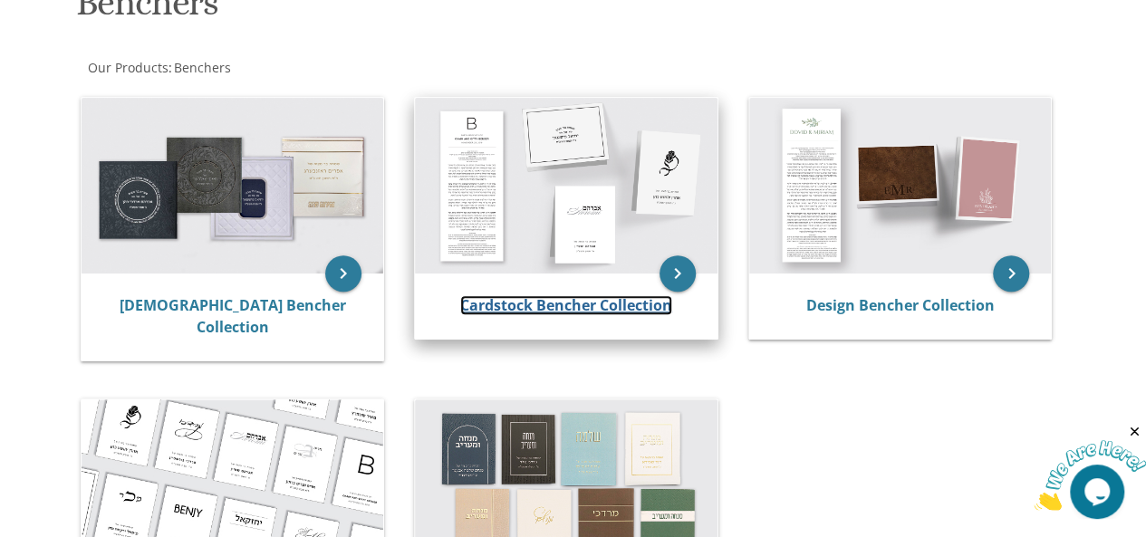
click at [607, 305] on link "Cardstock Bencher Collection" at bounding box center [566, 305] width 212 height 20
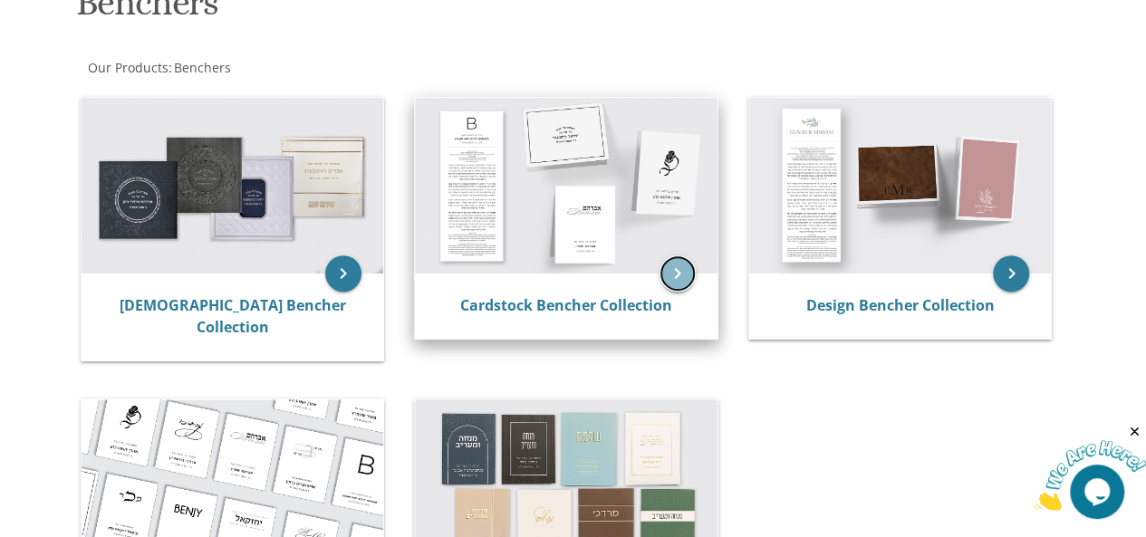
click at [672, 267] on icon "keyboard_arrow_right" at bounding box center [678, 273] width 36 height 36
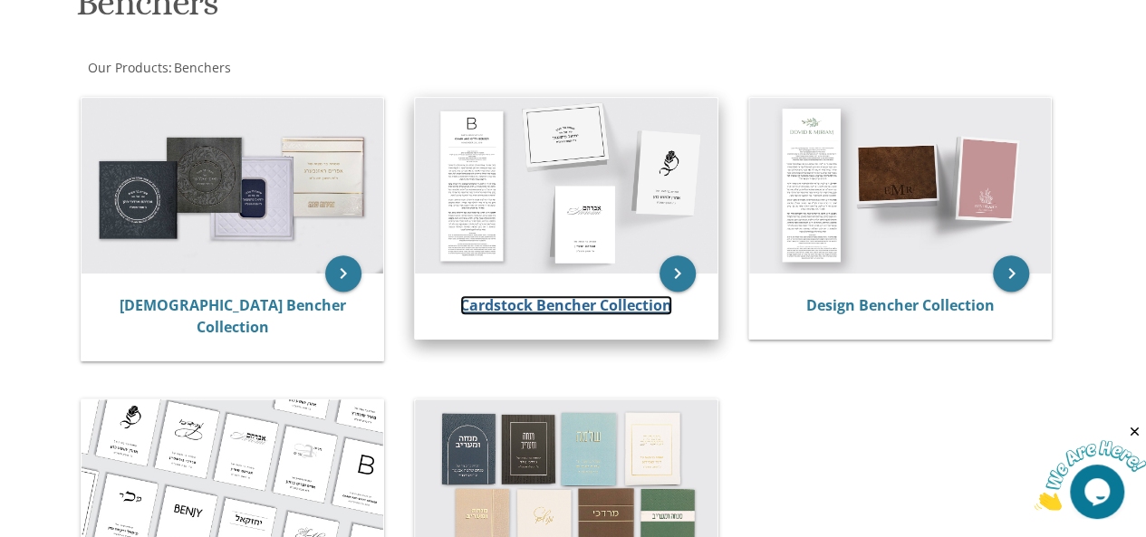
click at [577, 303] on link "Cardstock Bencher Collection" at bounding box center [566, 305] width 212 height 20
click at [577, 301] on link "Cardstock Bencher Collection" at bounding box center [566, 305] width 212 height 20
click at [576, 308] on link "Cardstock Bencher Collection" at bounding box center [566, 305] width 212 height 20
click at [612, 309] on link "Cardstock Bencher Collection" at bounding box center [566, 305] width 212 height 20
click at [630, 302] on link "Cardstock Bencher Collection" at bounding box center [566, 305] width 212 height 20
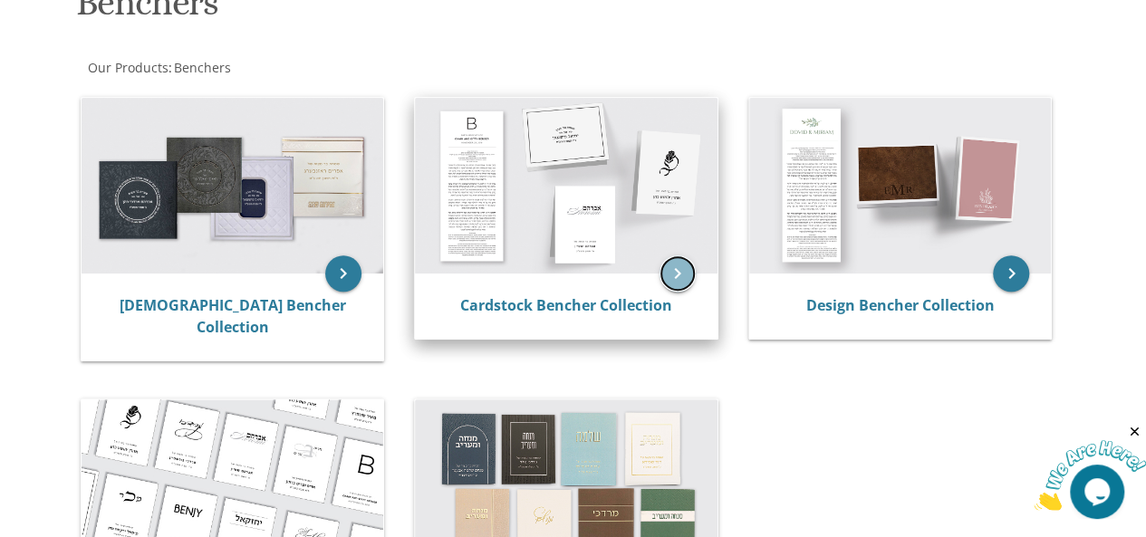
click at [672, 275] on icon "keyboard_arrow_right" at bounding box center [678, 273] width 36 height 36
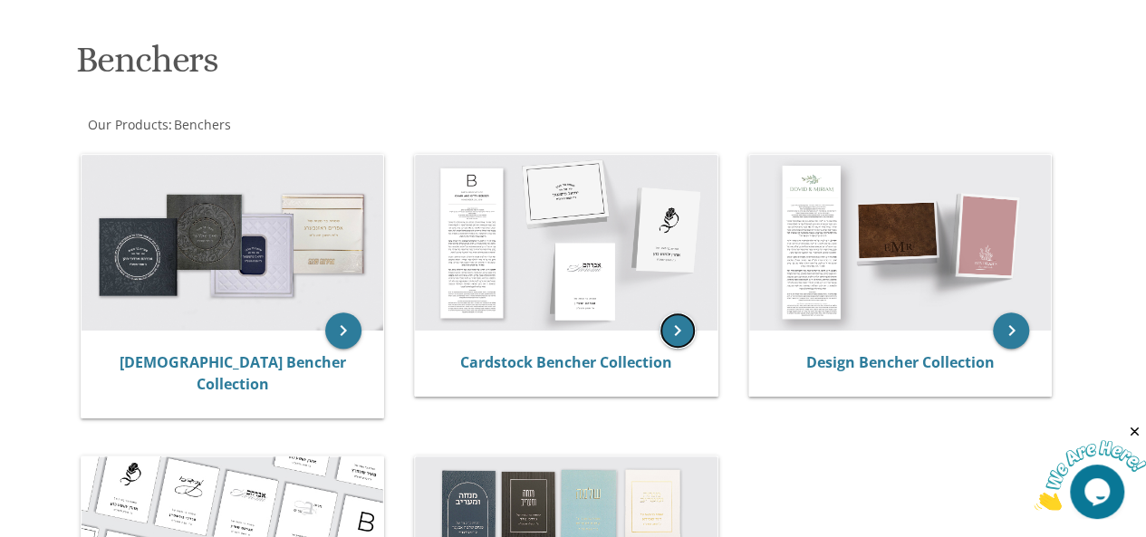
scroll to position [236, 0]
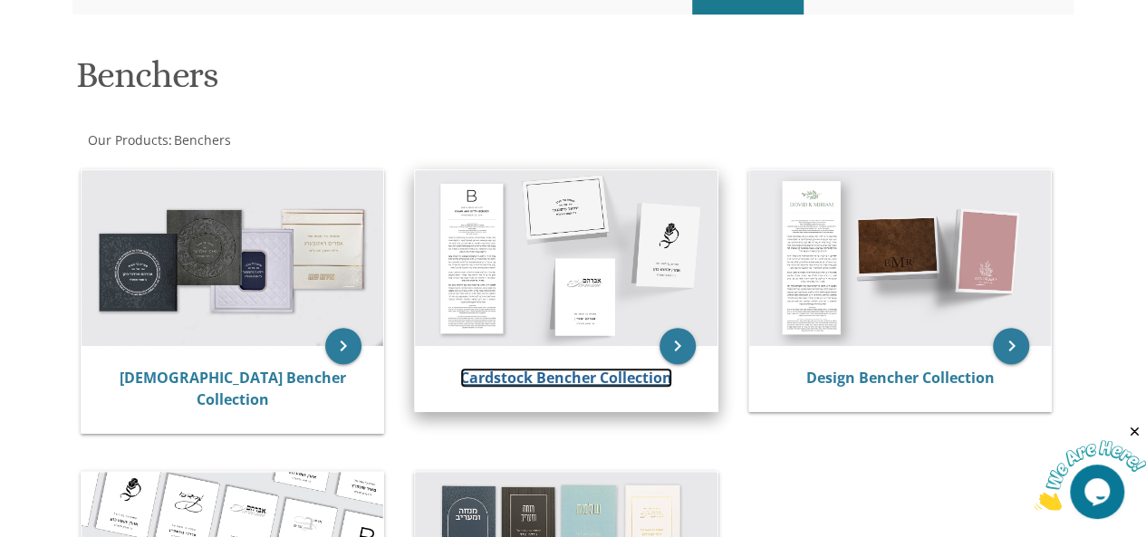
click at [581, 376] on link "Cardstock Bencher Collection" at bounding box center [566, 378] width 212 height 20
click at [585, 323] on img at bounding box center [566, 258] width 303 height 177
click at [599, 380] on link "Cardstock Bencher Collection" at bounding box center [566, 378] width 212 height 20
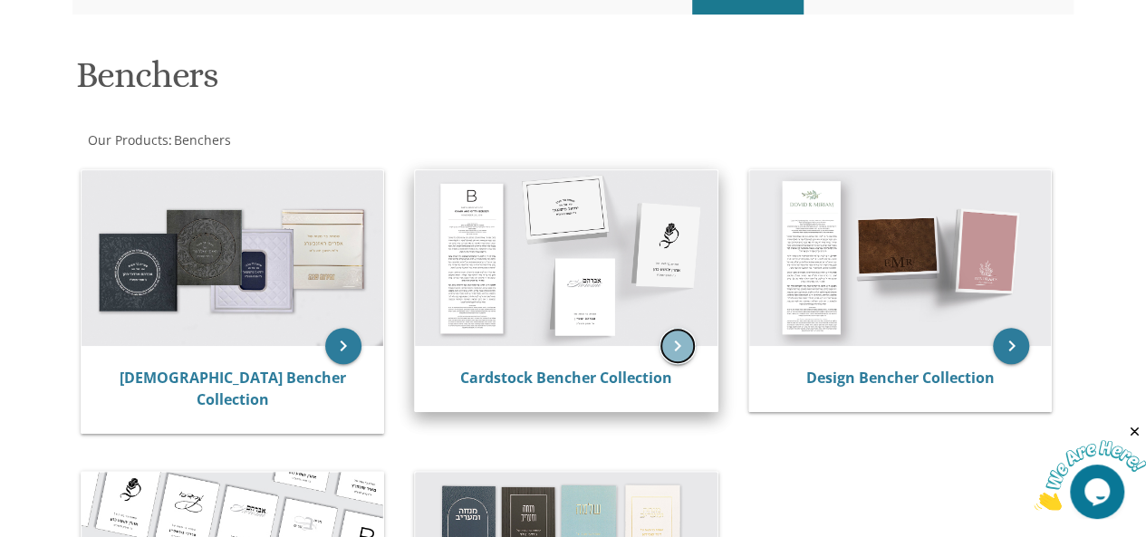
click at [673, 347] on icon "keyboard_arrow_right" at bounding box center [678, 346] width 36 height 36
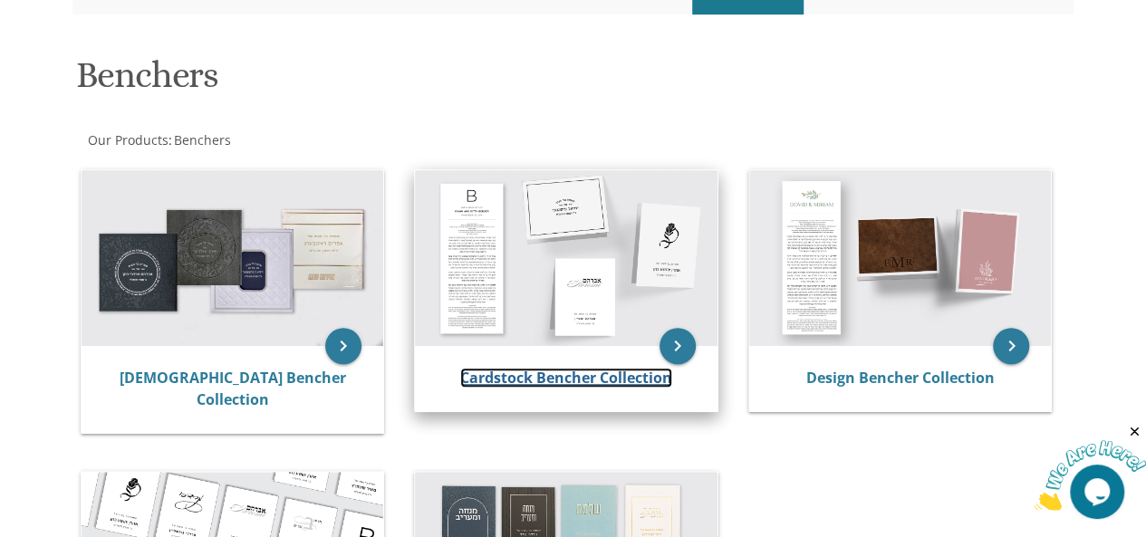
click at [586, 378] on link "Cardstock Bencher Collection" at bounding box center [566, 378] width 212 height 20
click at [569, 378] on link "Cardstock Bencher Collection" at bounding box center [566, 378] width 212 height 20
click at [571, 377] on link "Cardstock Bencher Collection" at bounding box center [566, 378] width 212 height 20
click at [681, 345] on icon "keyboard_arrow_right" at bounding box center [678, 346] width 36 height 36
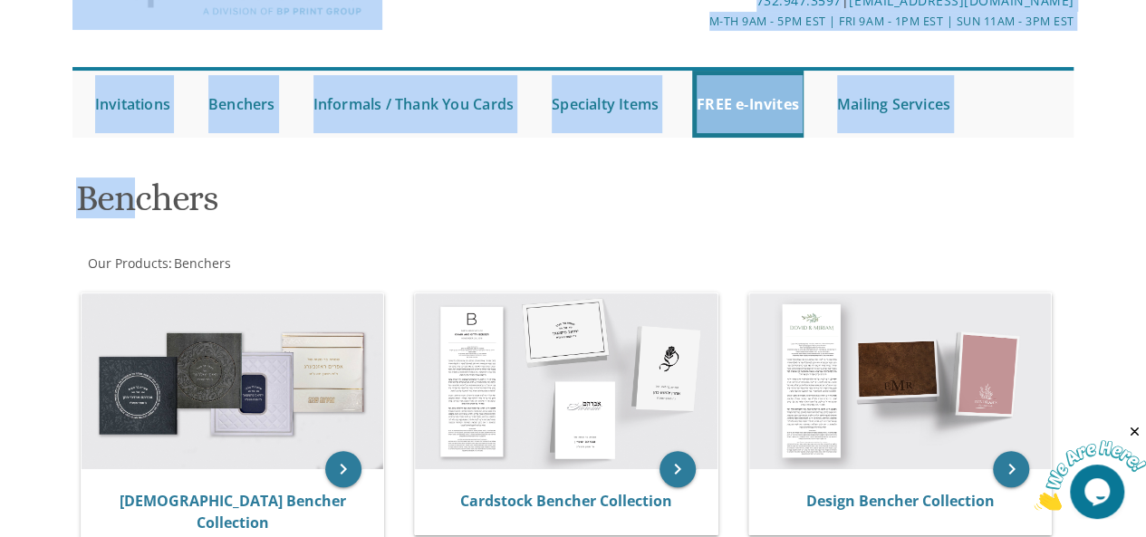
scroll to position [0, 0]
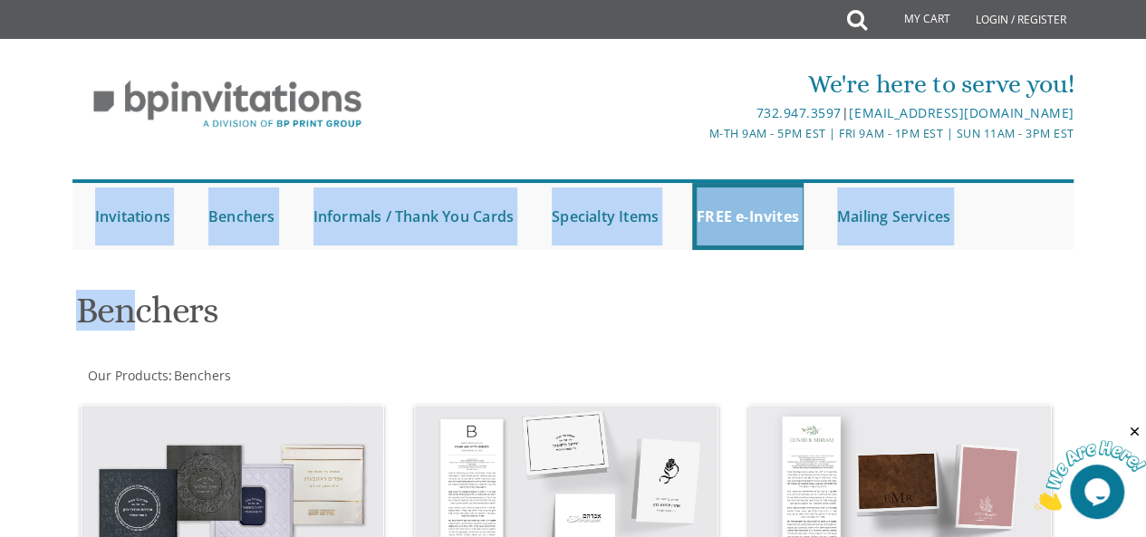
drag, startPoint x: 126, startPoint y: 88, endPoint x: 529, endPoint y: 207, distance: 420.3
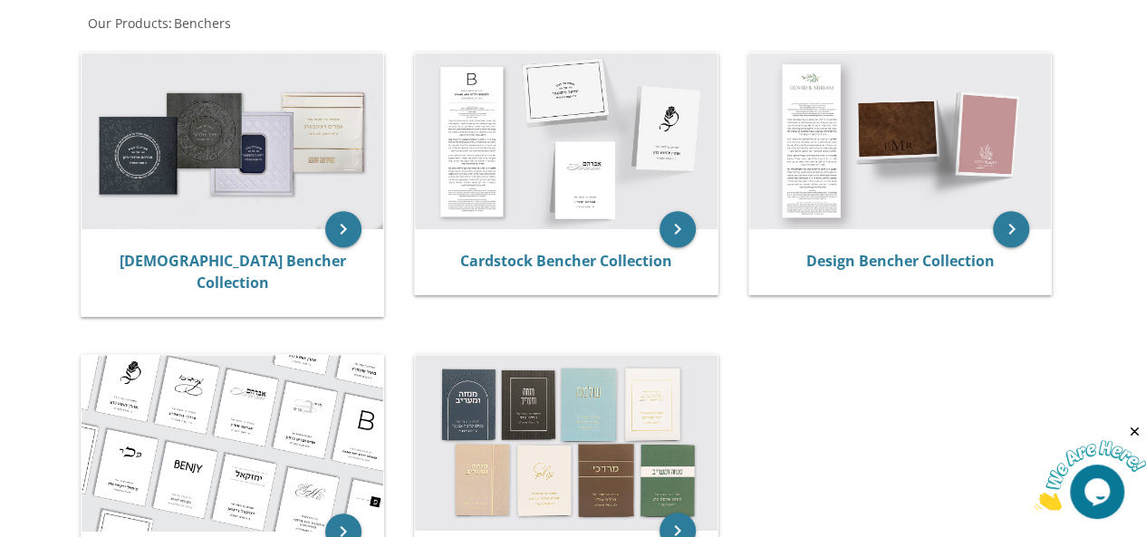
scroll to position [359, 0]
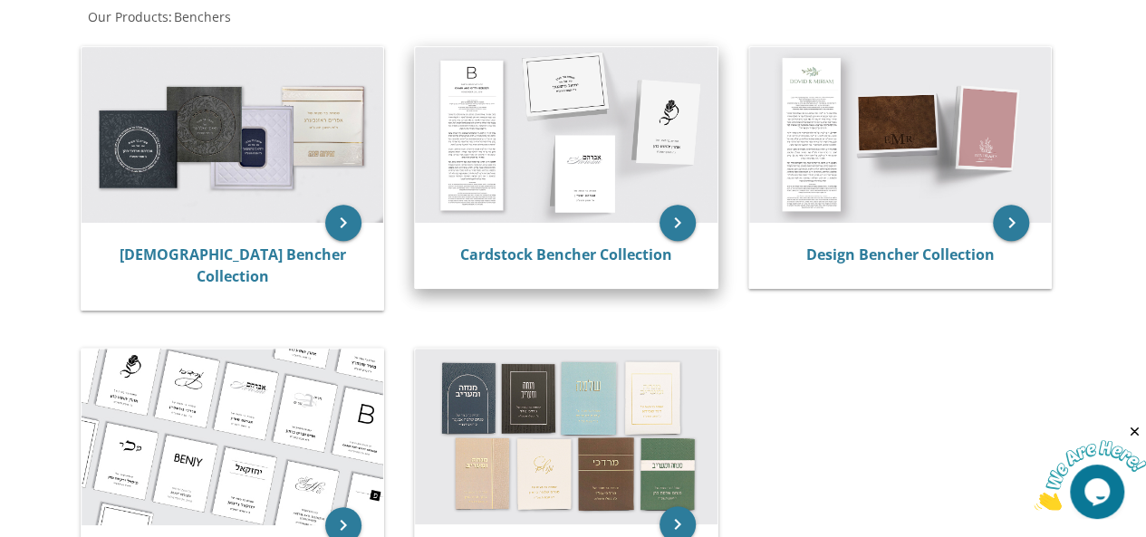
click at [559, 224] on div "Cardstock Bencher Collection" at bounding box center [566, 255] width 303 height 65
click at [565, 250] on div "Cardstock Bencher Collection" at bounding box center [566, 255] width 303 height 65
click at [566, 260] on link "Cardstock Bencher Collection" at bounding box center [566, 255] width 212 height 20
click at [515, 252] on link "Cardstock Bencher Collection" at bounding box center [566, 255] width 212 height 20
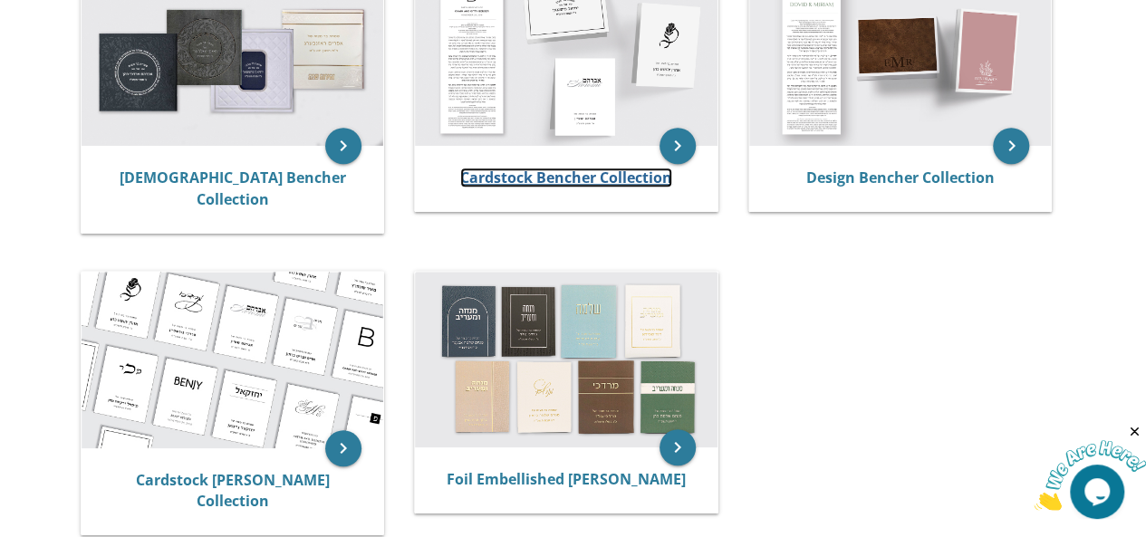
scroll to position [465, 0]
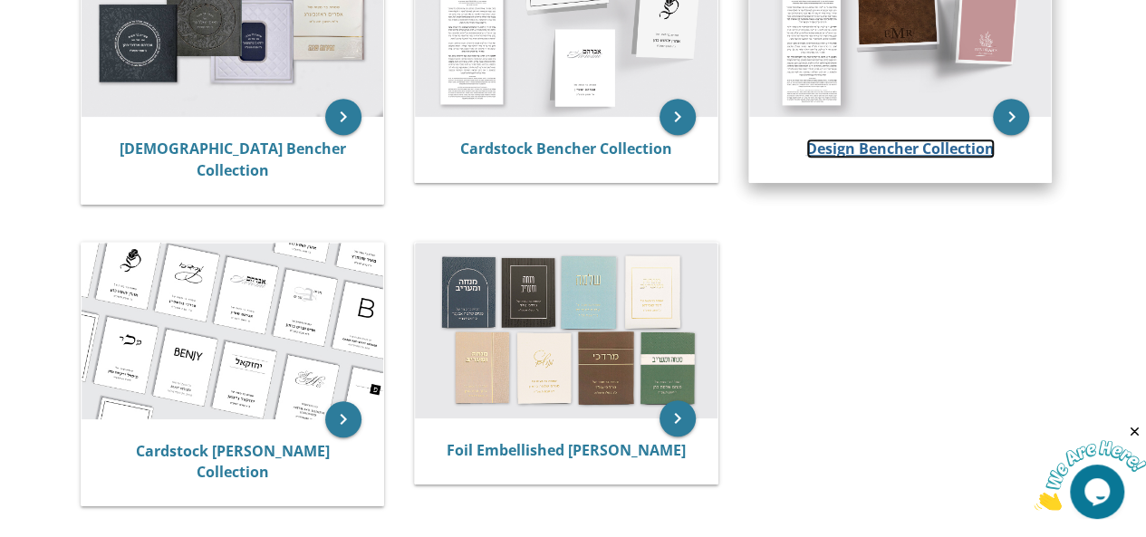
click at [881, 151] on link "Design Bencher Collection" at bounding box center [900, 149] width 188 height 20
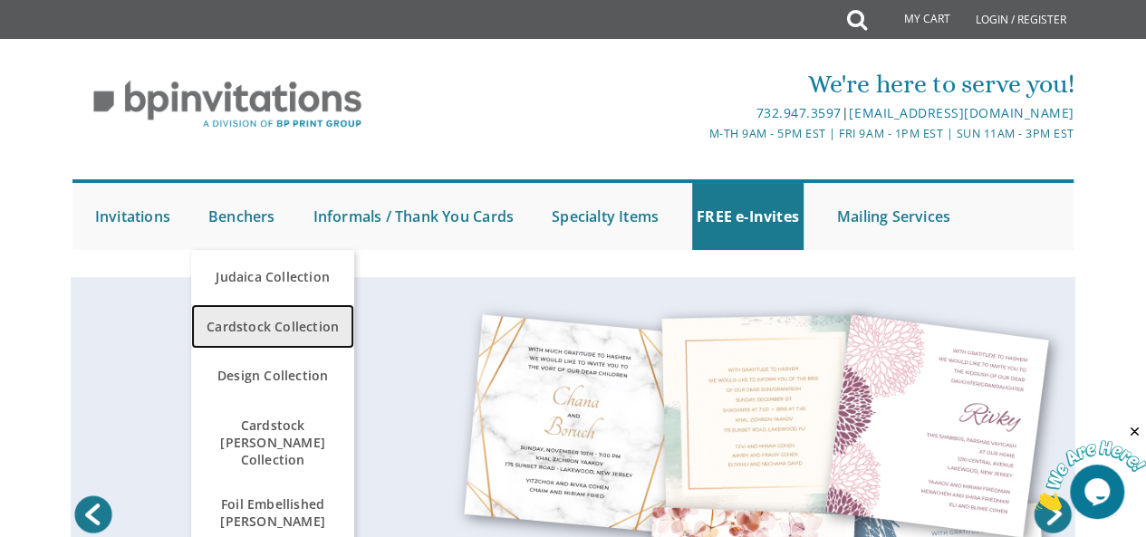
click at [282, 327] on span "Cardstock Collection" at bounding box center [273, 326] width 154 height 35
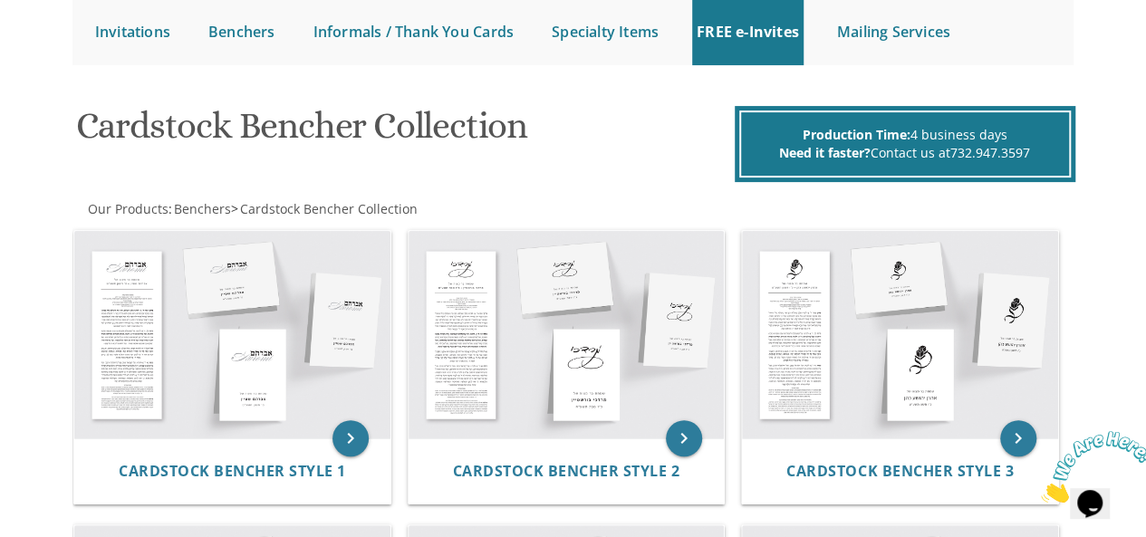
scroll to position [292, 0]
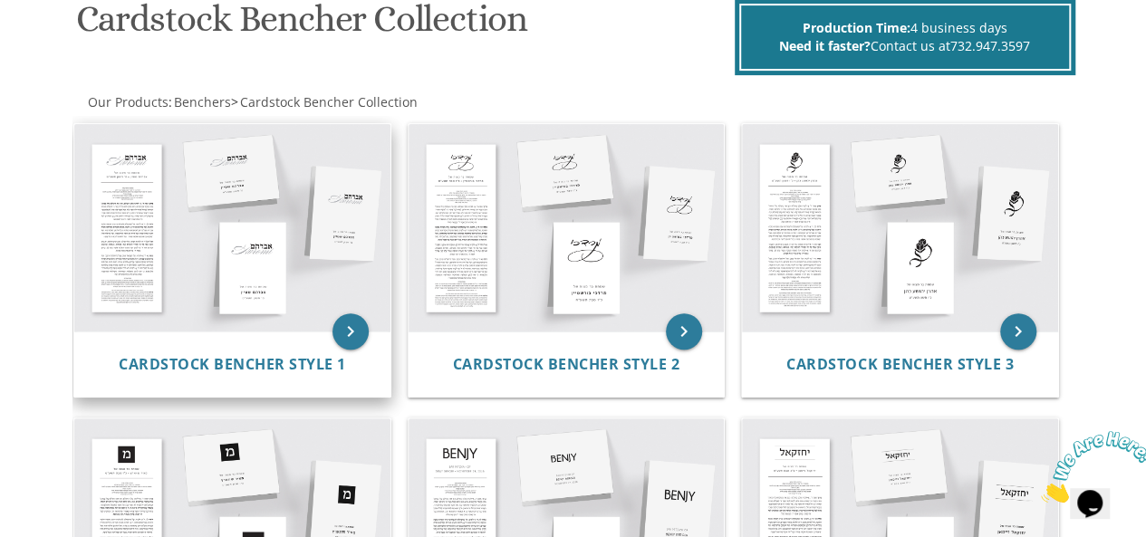
click at [272, 237] on img at bounding box center [232, 227] width 316 height 207
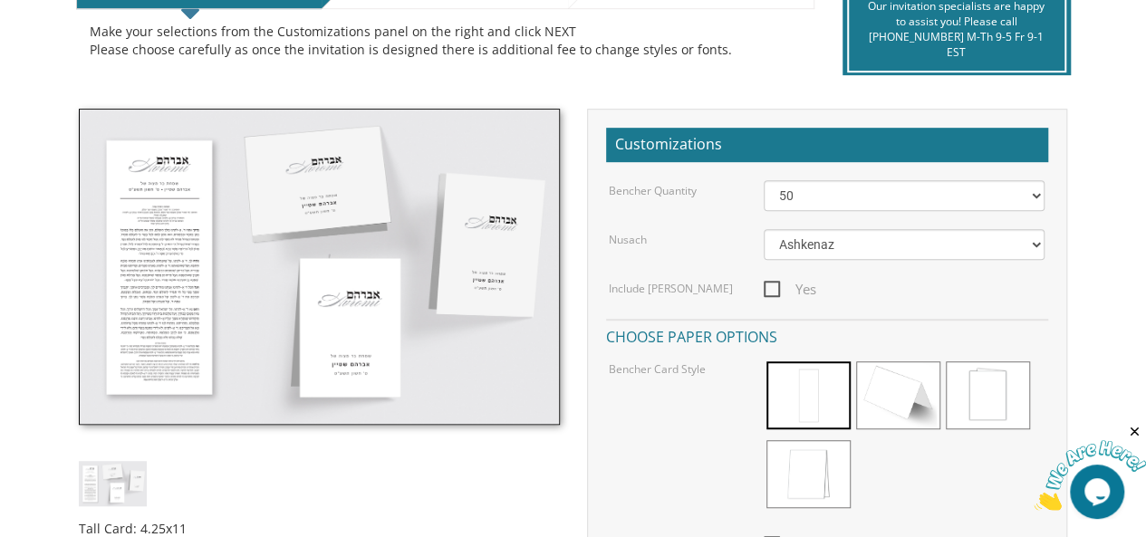
scroll to position [474, 0]
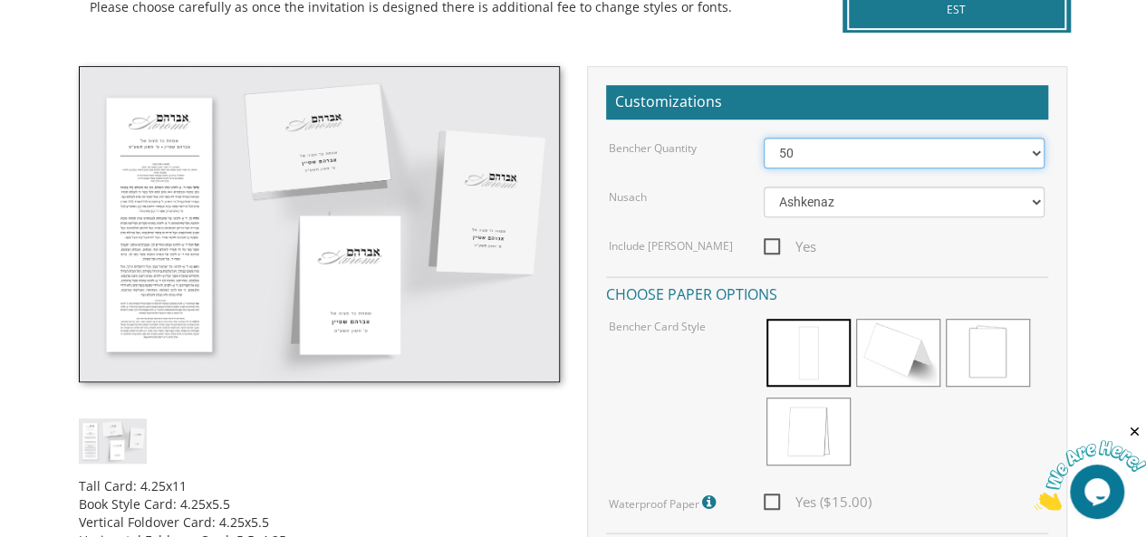
click at [1039, 147] on select "50 60 70 80 90 100 125 150 175 200 225 250 275 300 325 350 375 400 425 450 475 …" at bounding box center [905, 153] width 282 height 31
select select "80"
click at [764, 138] on select "50 60 70 80 90 100 125 150 175 200 225 250 275 300 325 350 375 400 425 450 475 …" at bounding box center [905, 153] width 282 height 31
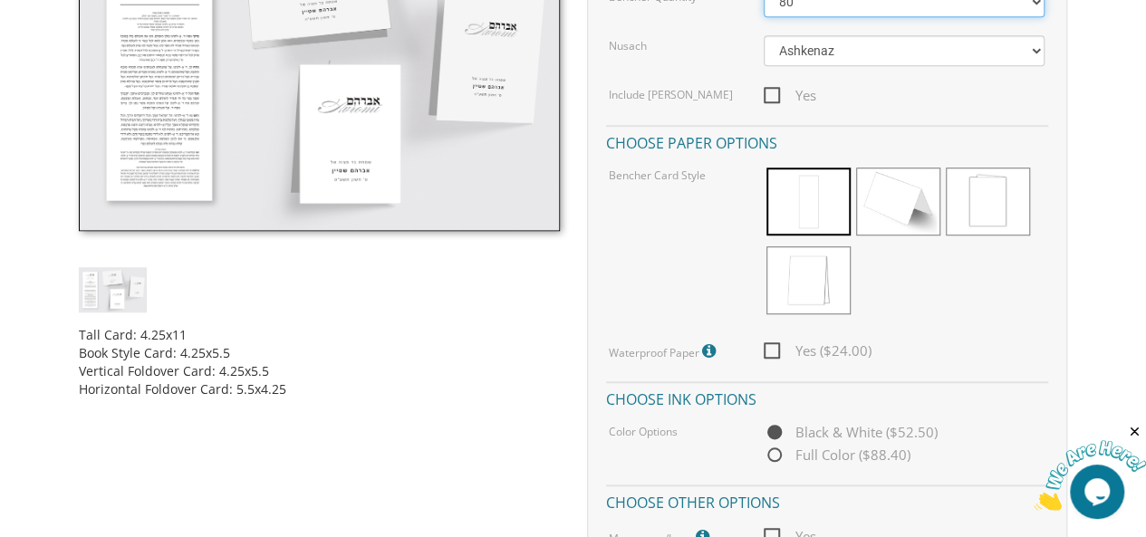
scroll to position [629, 0]
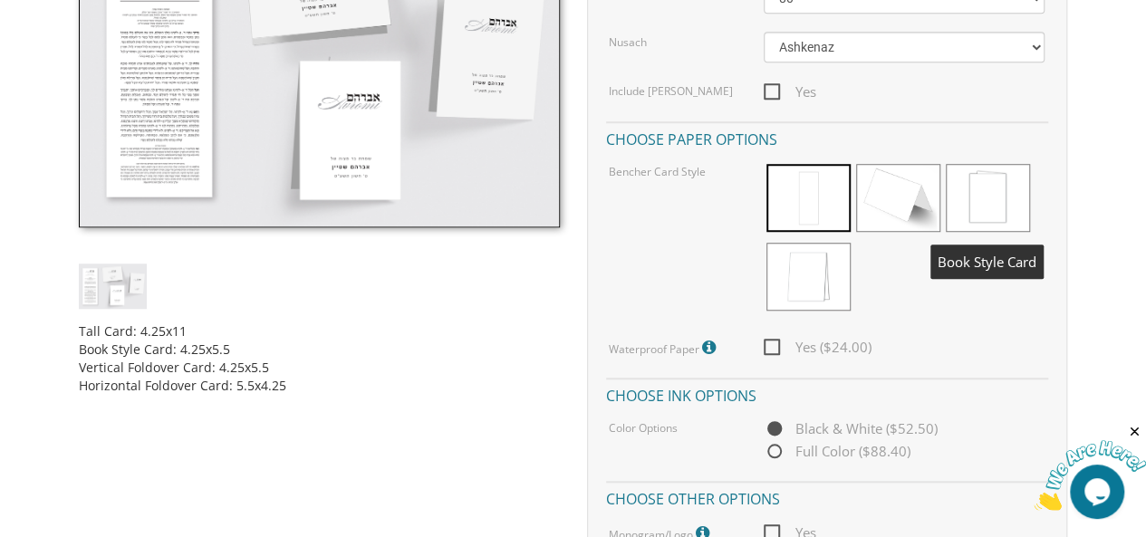
click at [989, 184] on span at bounding box center [988, 198] width 84 height 68
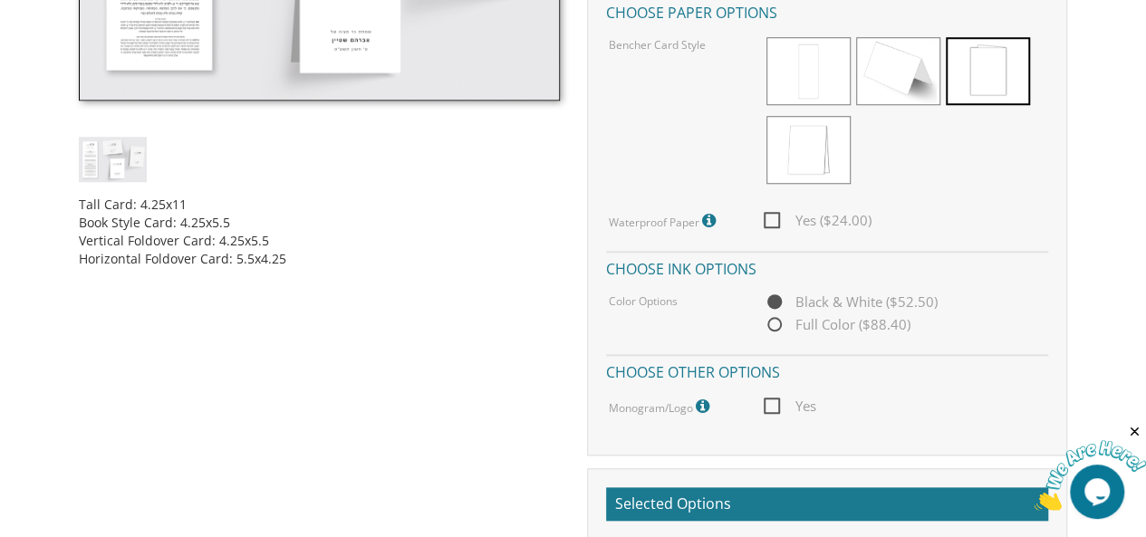
scroll to position [765, 0]
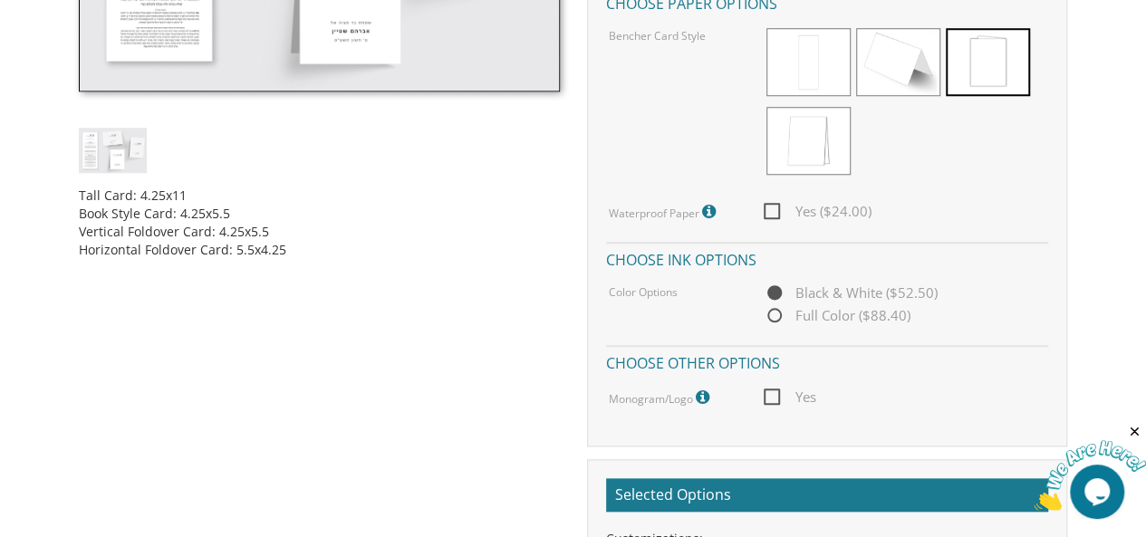
click at [775, 216] on span "Yes ($24.00)" at bounding box center [818, 211] width 108 height 23
click at [775, 216] on input "Yes ($24.00)" at bounding box center [770, 210] width 12 height 12
checkbox input "true"
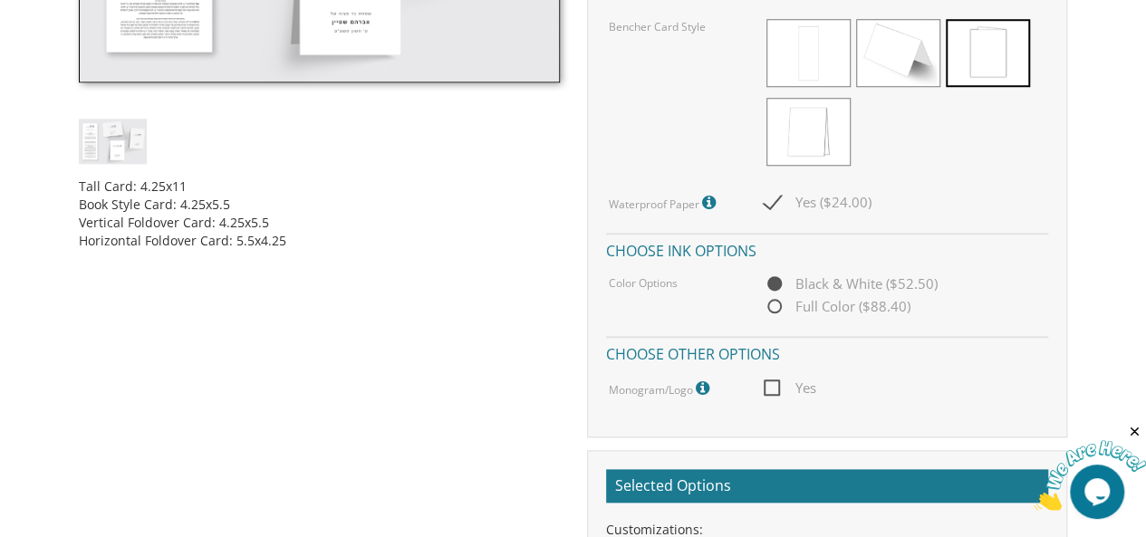
scroll to position [789, 0]
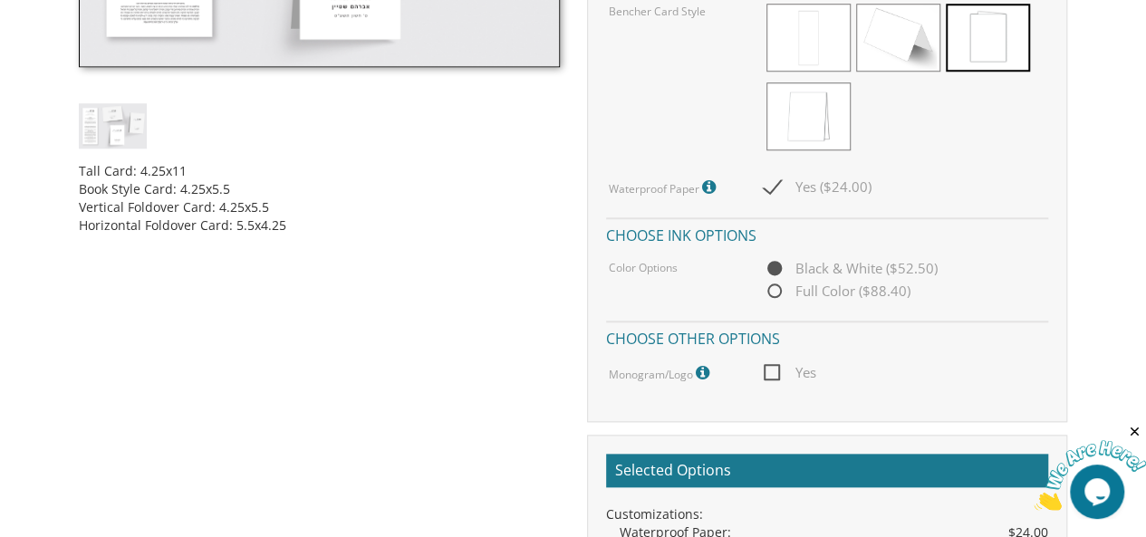
click at [773, 366] on span "Yes" at bounding box center [790, 373] width 53 height 23
click at [773, 366] on input "Yes" at bounding box center [770, 371] width 12 height 12
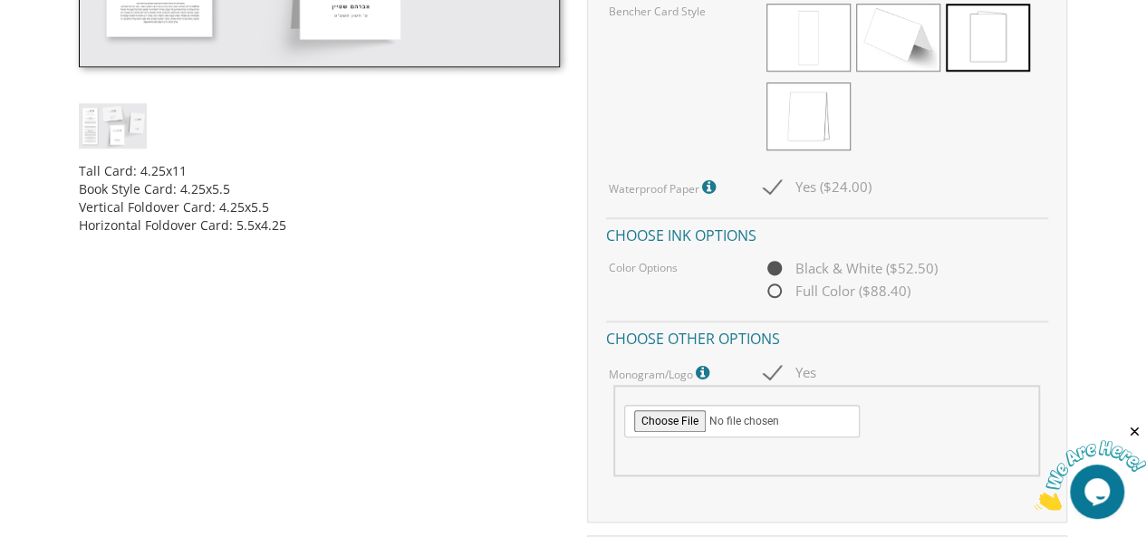
click at [773, 366] on span "Yes" at bounding box center [790, 373] width 53 height 23
click at [773, 366] on input "Yes" at bounding box center [770, 371] width 12 height 12
checkbox input "false"
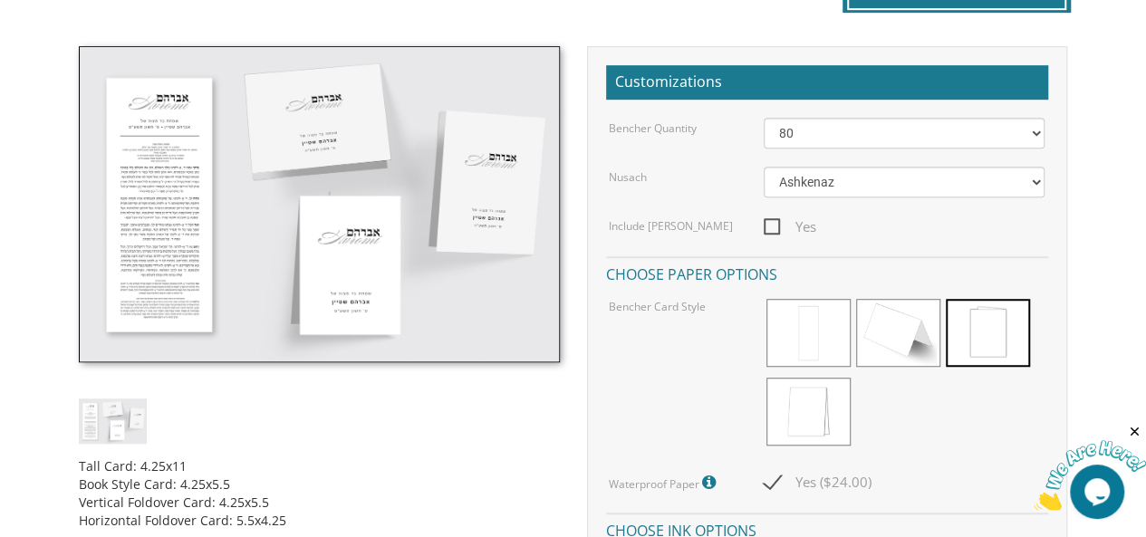
scroll to position [487, 0]
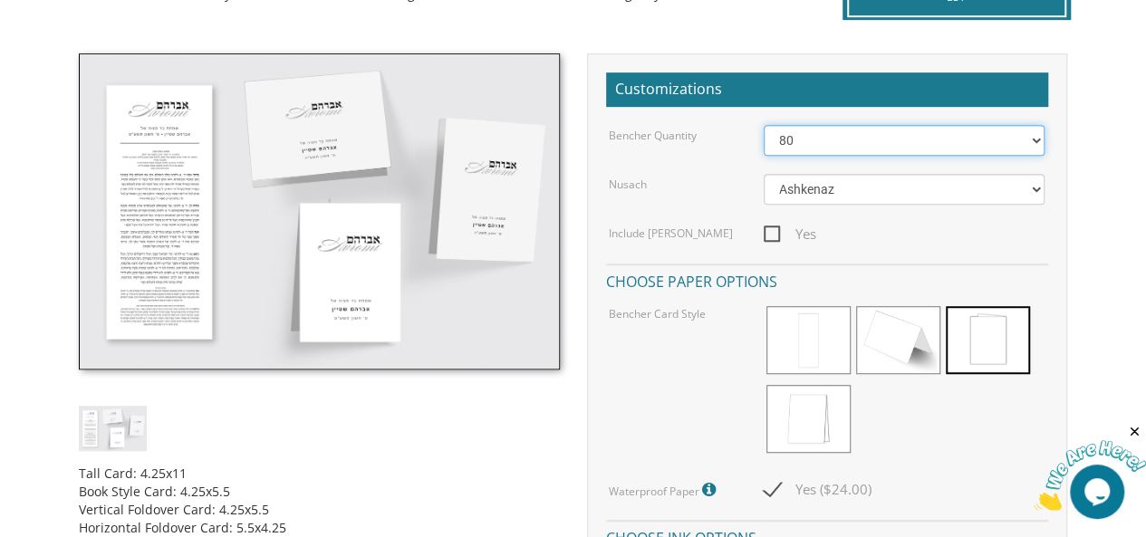
click at [1035, 146] on select "50 60 70 80 90 100 125 150 175 200 225 250 275 300 325 350 375 400 425 450 475 …" at bounding box center [905, 140] width 282 height 31
click at [764, 125] on select "50 60 70 80 90 100 125 150 175 200 225 250 275 300 325 350 375 400 425 450 475 …" at bounding box center [905, 140] width 282 height 31
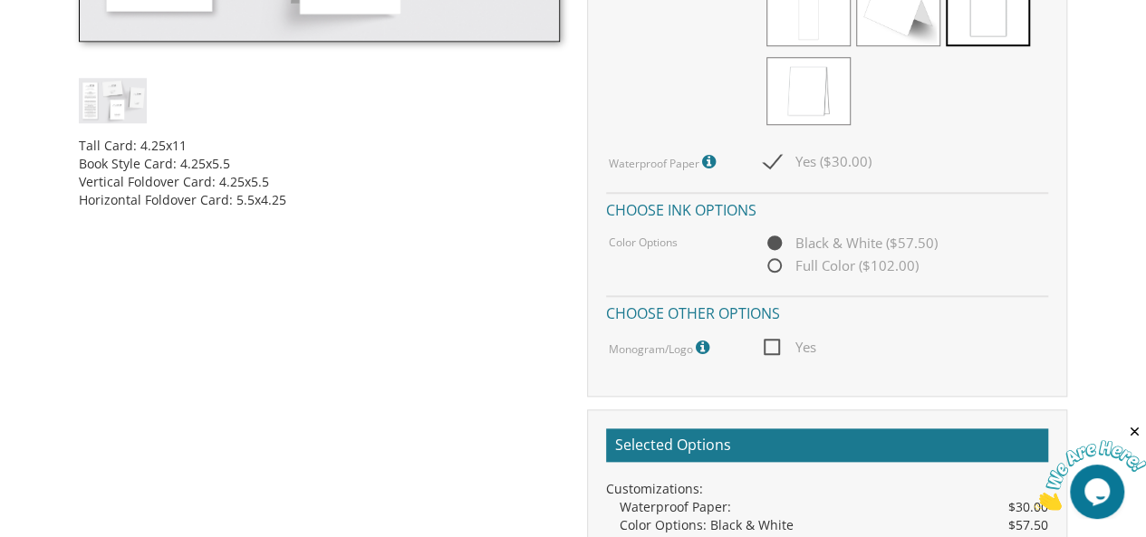
scroll to position [817, 0]
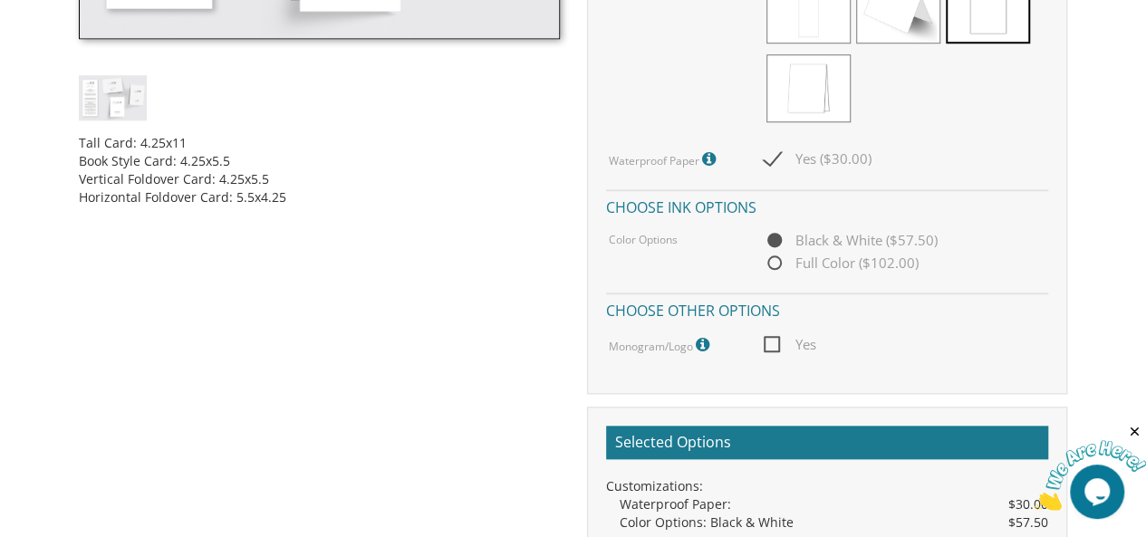
click at [707, 151] on icon at bounding box center [711, 159] width 18 height 16
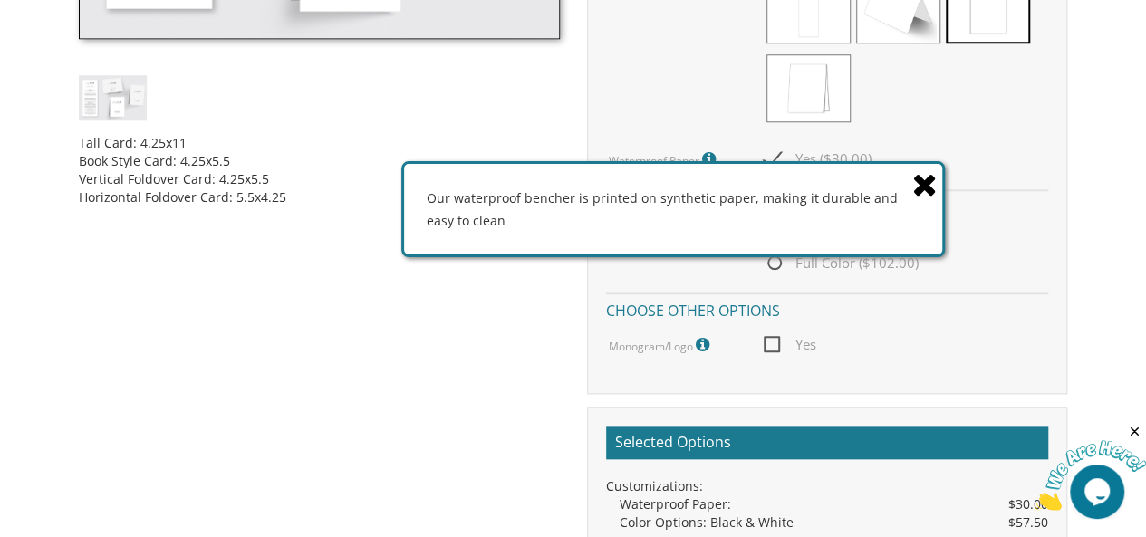
click at [984, 242] on div "Black & White ($57.50) Full Color ($102.00)" at bounding box center [905, 251] width 282 height 45
click at [938, 177] on span at bounding box center [927, 183] width 30 height 38
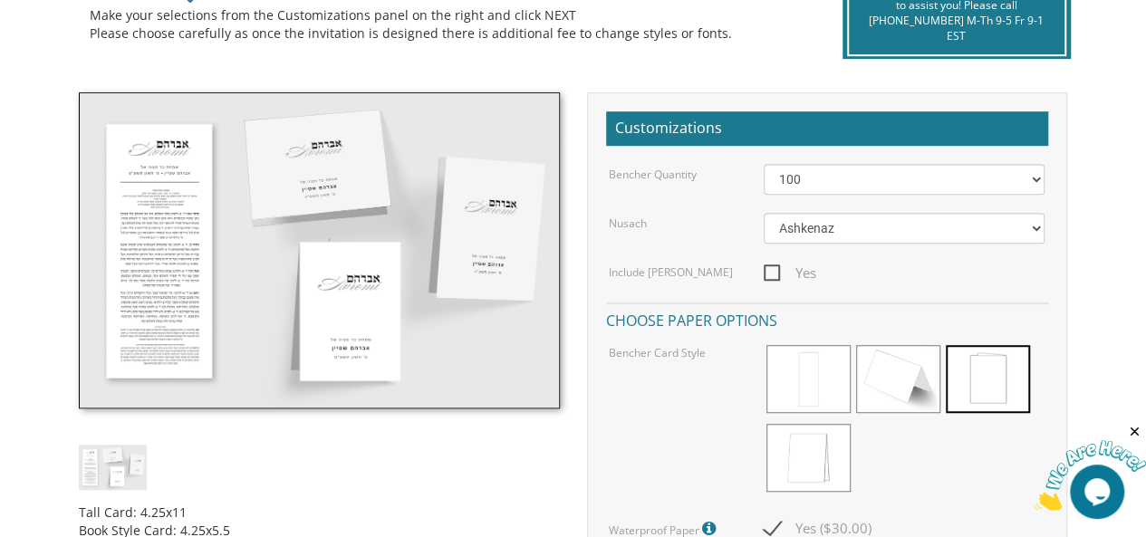
scroll to position [437, 0]
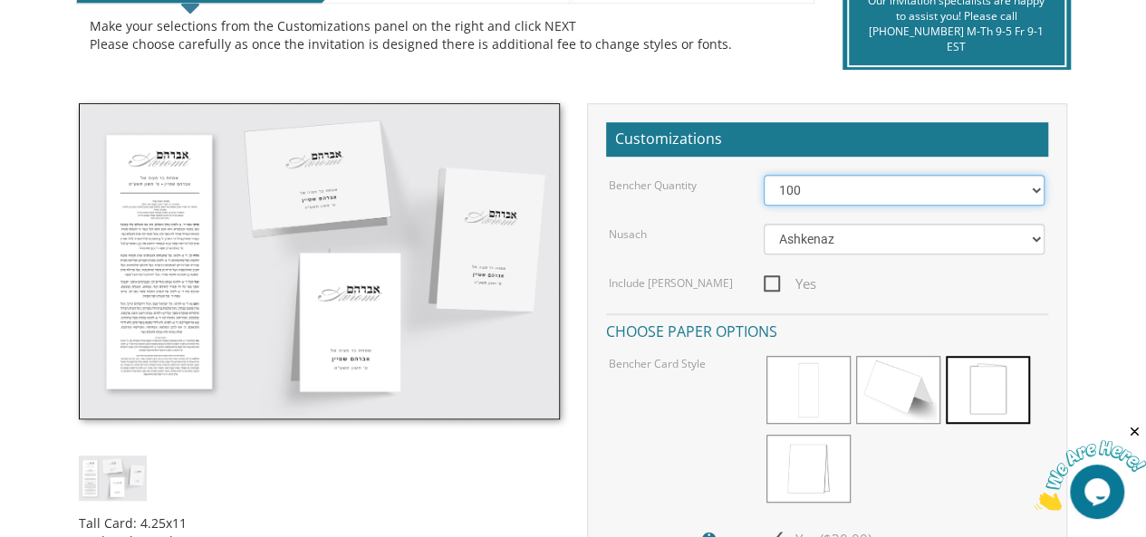
click at [1037, 186] on select "50 60 70 80 90 100 125 150 175 200 225 250 275 300 325 350 375 400 425 450 475 …" at bounding box center [905, 190] width 282 height 31
select select "80"
click at [764, 175] on select "50 60 70 80 90 100 125 150 175 200 225 250 275 300 325 350 375 400 425 450 475 …" at bounding box center [905, 190] width 282 height 31
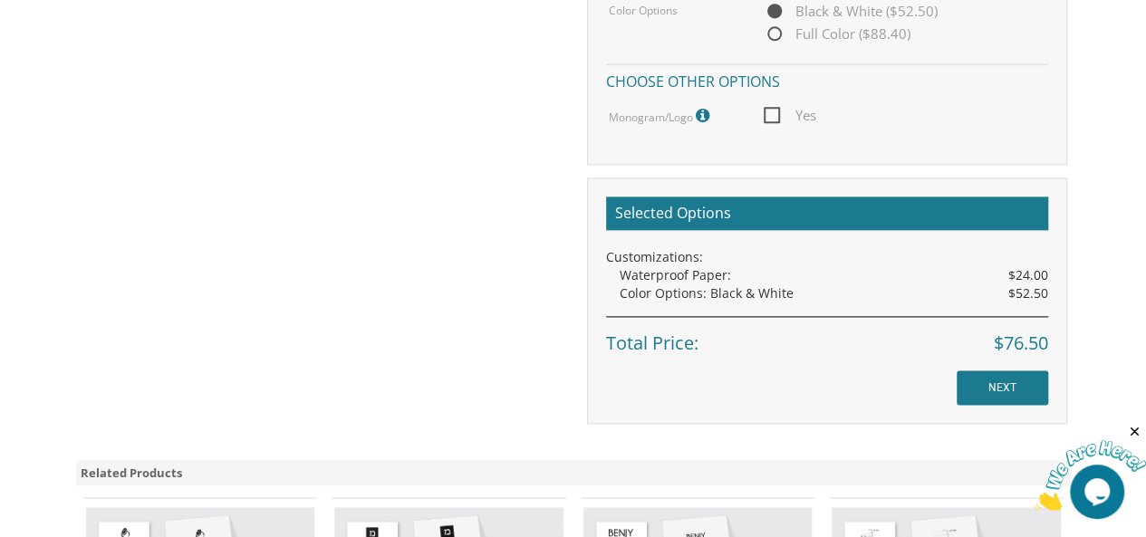
scroll to position [1049, 0]
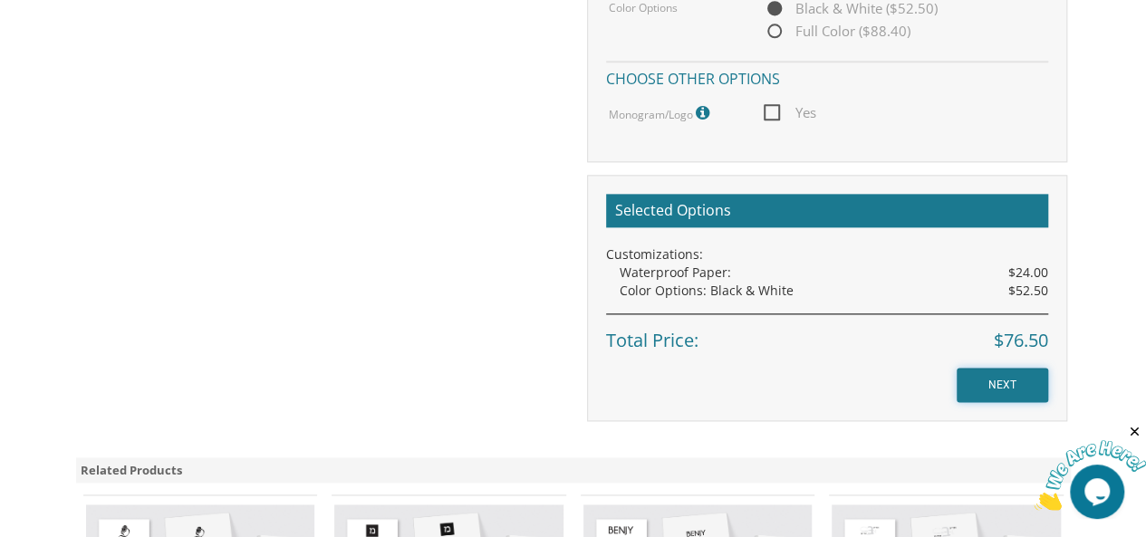
click at [1013, 377] on input "NEXT" at bounding box center [1003, 385] width 92 height 34
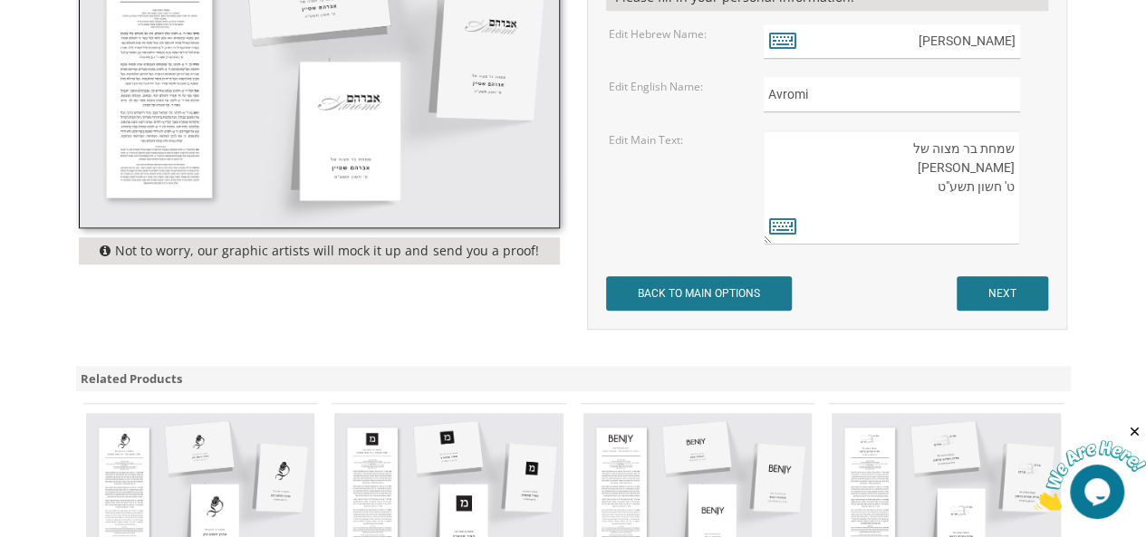
scroll to position [659, 0]
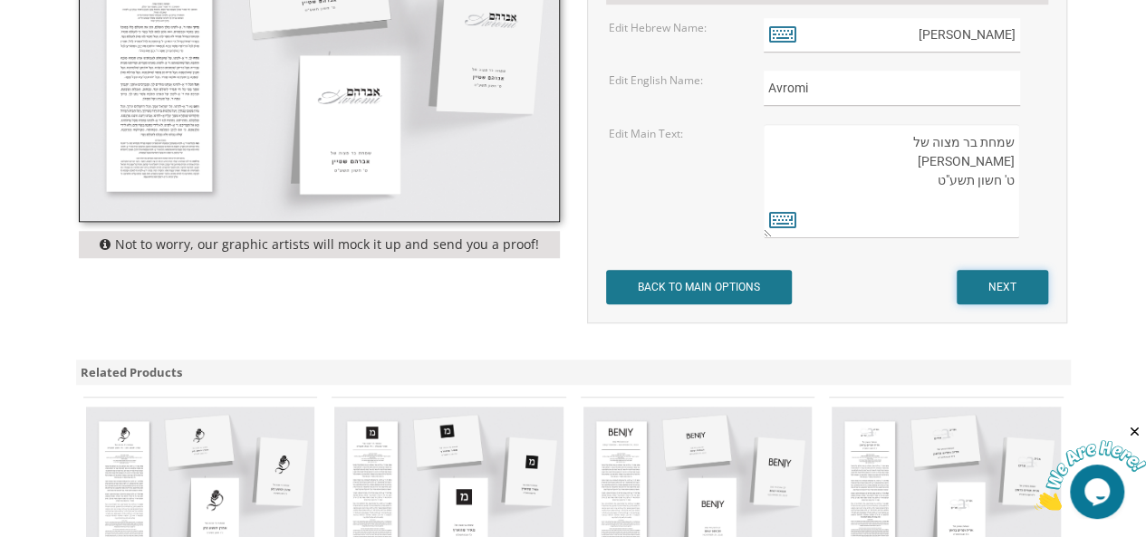
click at [1013, 283] on input "NEXT" at bounding box center [1003, 287] width 92 height 34
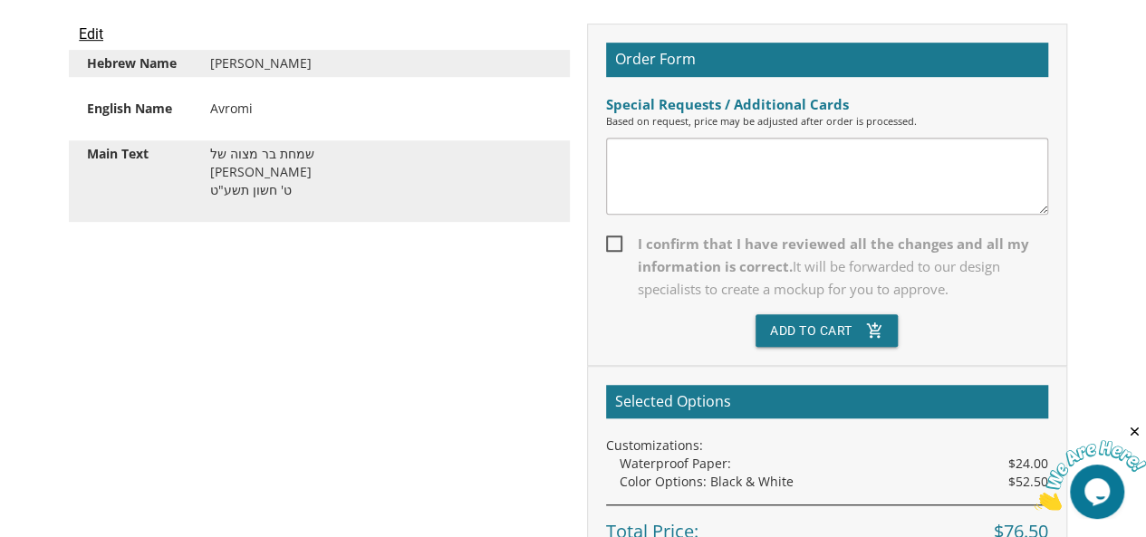
scroll to position [512, 0]
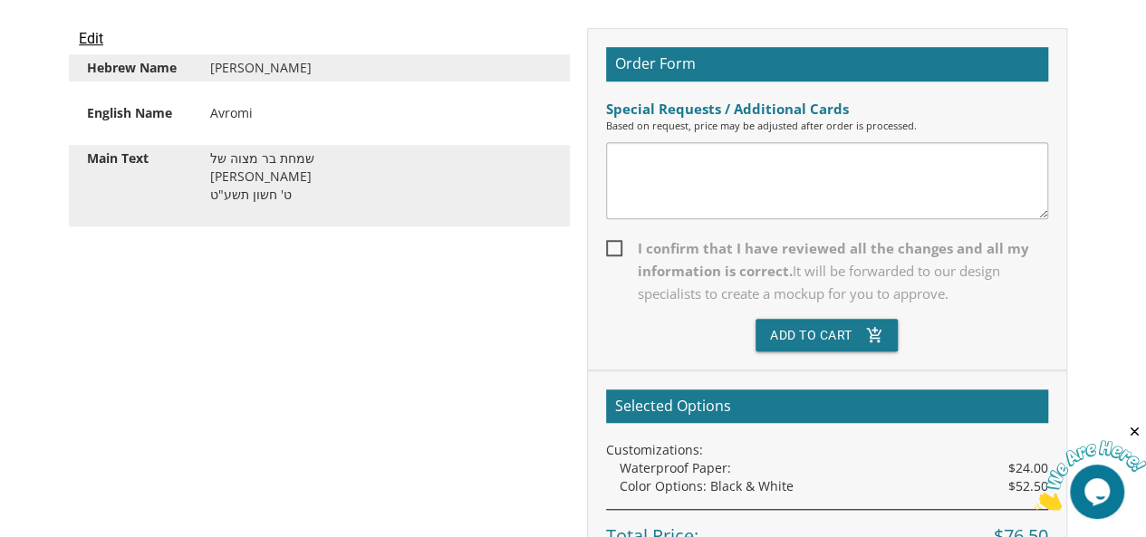
click at [618, 242] on span "I confirm that I have reviewed all the changes and all my information is correc…" at bounding box center [827, 271] width 442 height 68
click at [618, 242] on input "I confirm that I have reviewed all the changes and all my information is correc…" at bounding box center [612, 247] width 12 height 12
checkbox input "true"
click at [783, 333] on button "Add To Cart add_shopping_cart" at bounding box center [827, 335] width 143 height 33
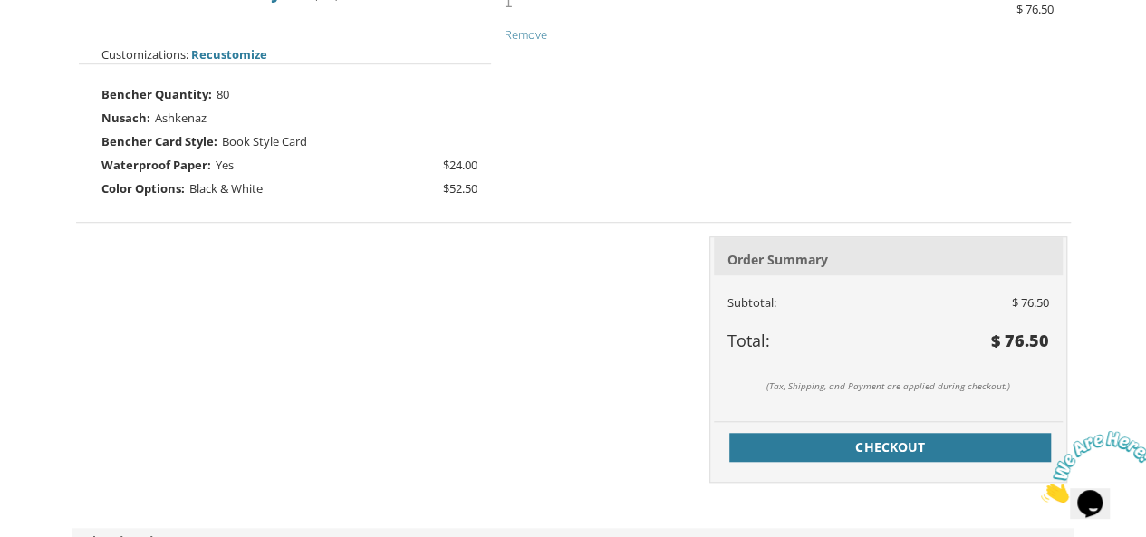
scroll to position [574, 0]
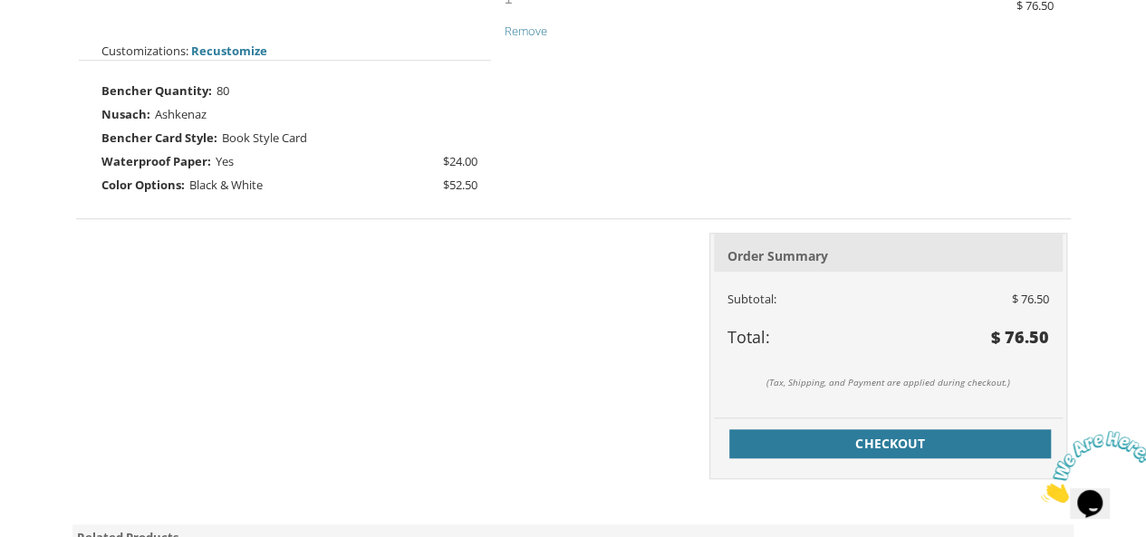
click at [1041, 490] on icon "Close" at bounding box center [1041, 497] width 0 height 15
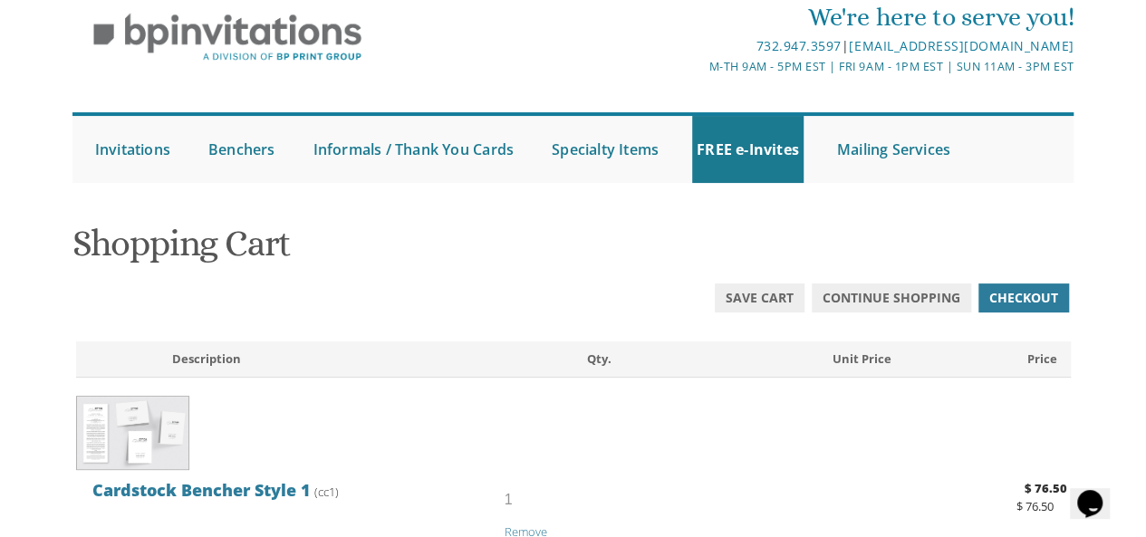
scroll to position [34, 0]
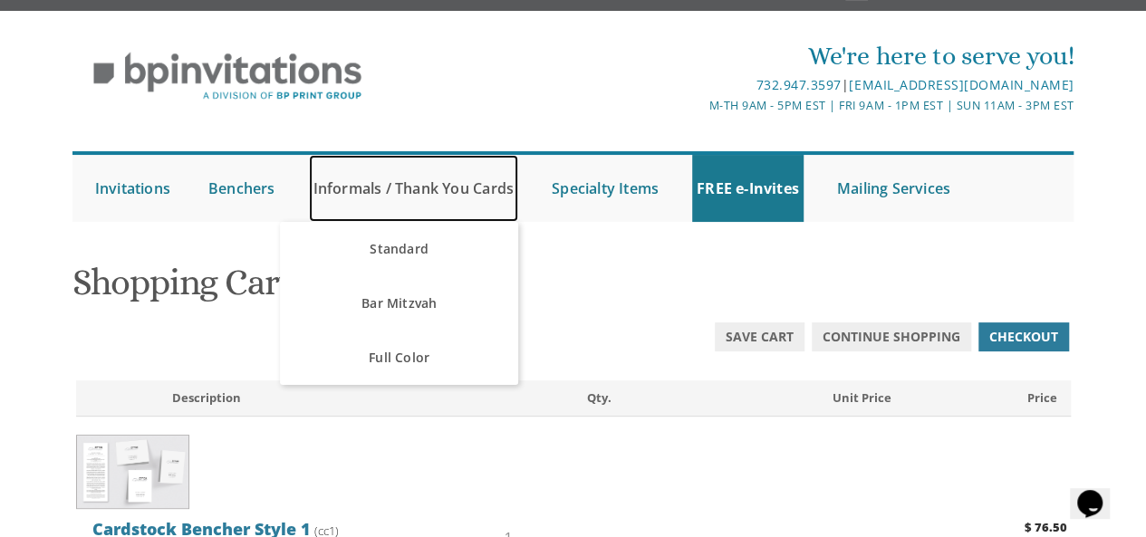
click at [446, 188] on link "Informals / Thank You Cards" at bounding box center [413, 188] width 209 height 67
